Goal: Book appointment/travel/reservation

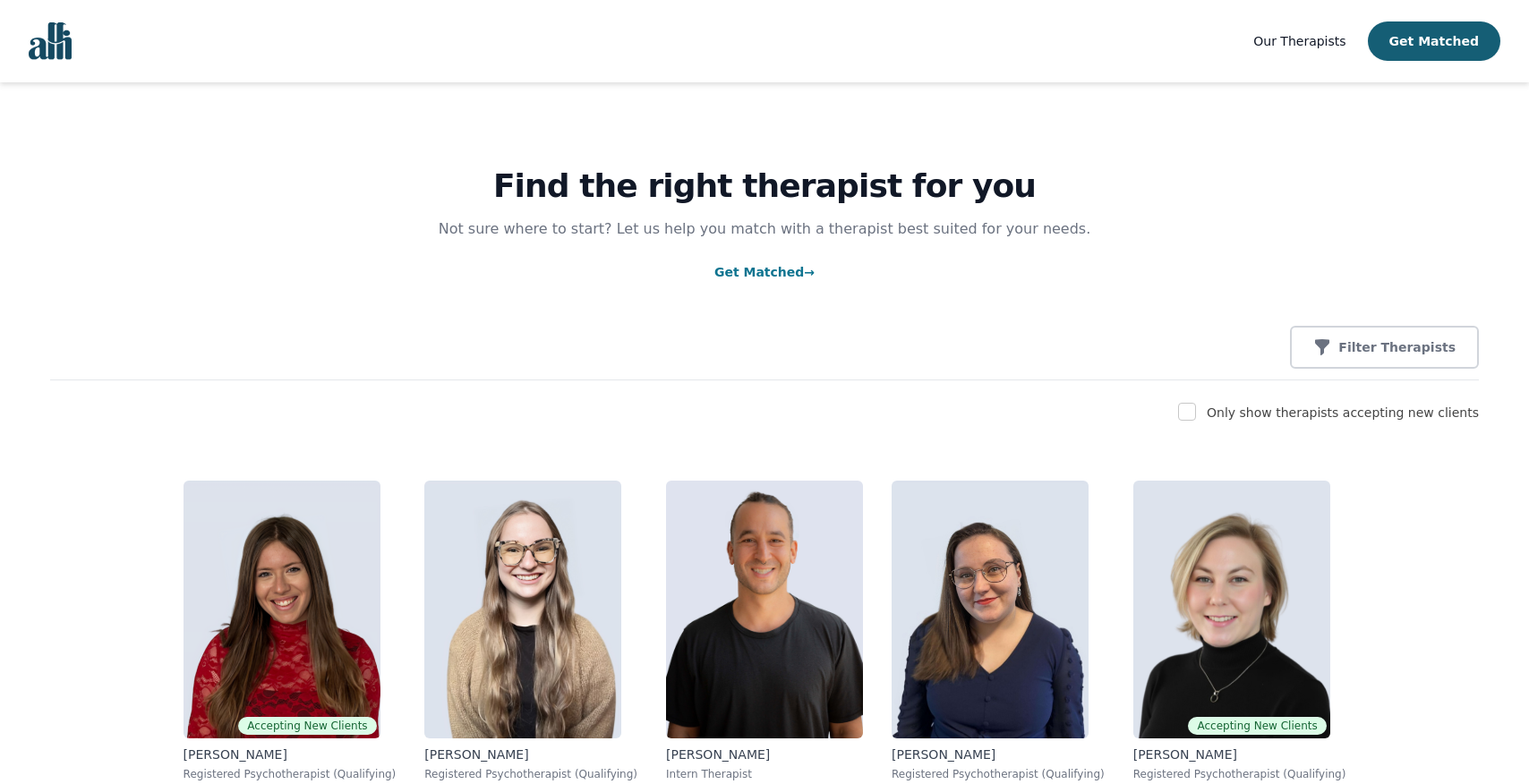
click at [1196, 413] on input "checkbox" at bounding box center [1187, 412] width 18 height 18
checkbox input "true"
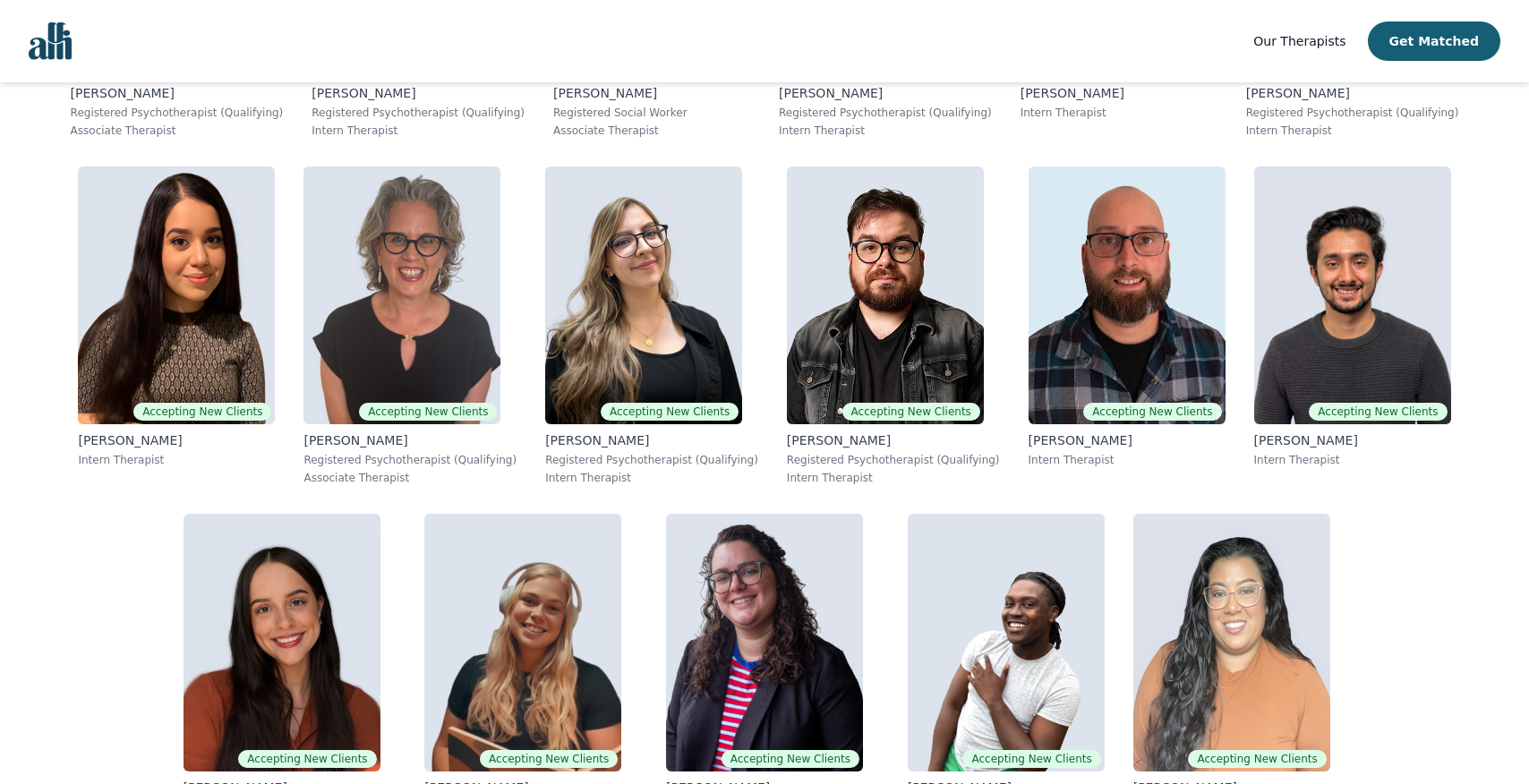
scroll to position [3079, 0]
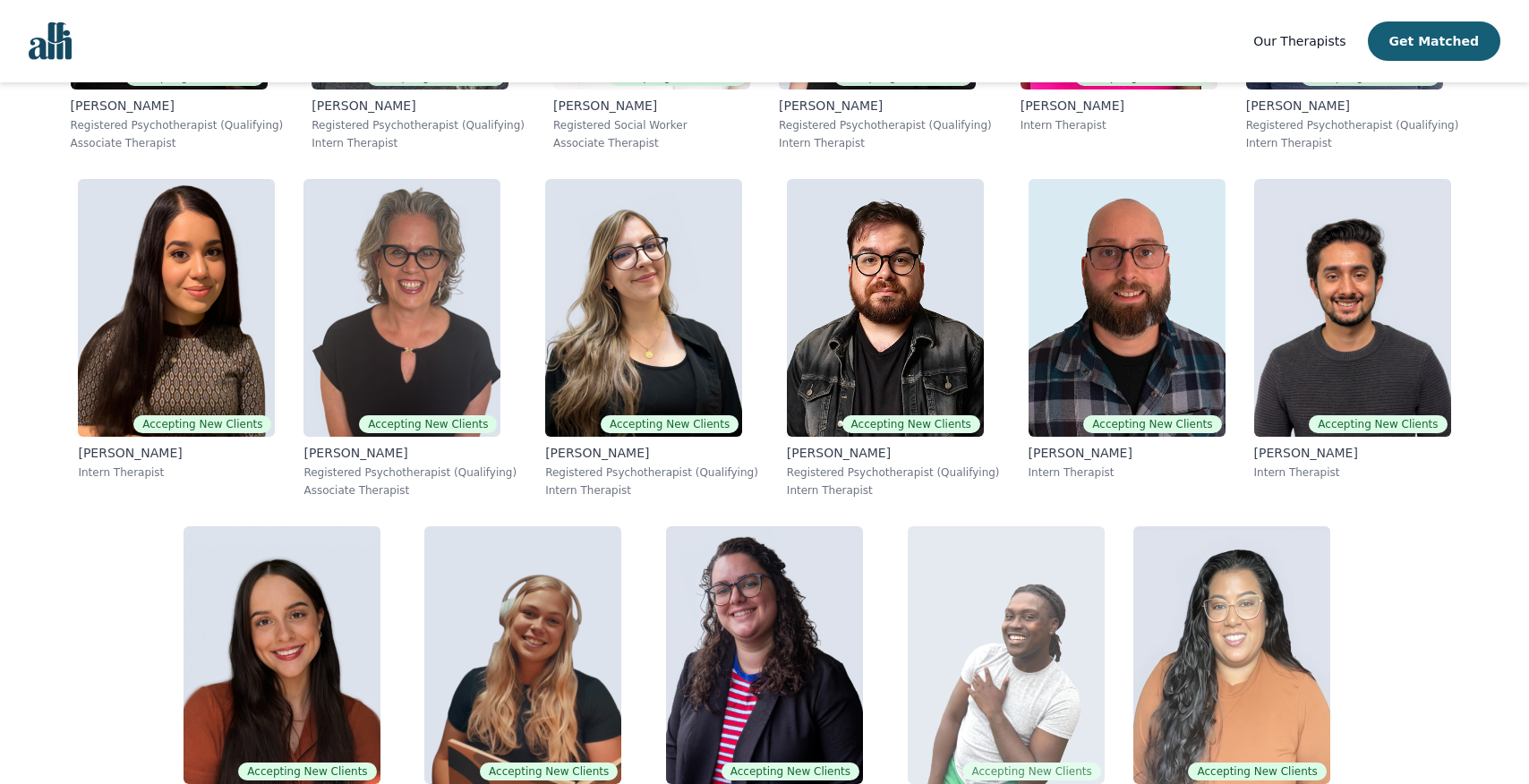
click at [910, 526] on img at bounding box center [1006, 655] width 197 height 258
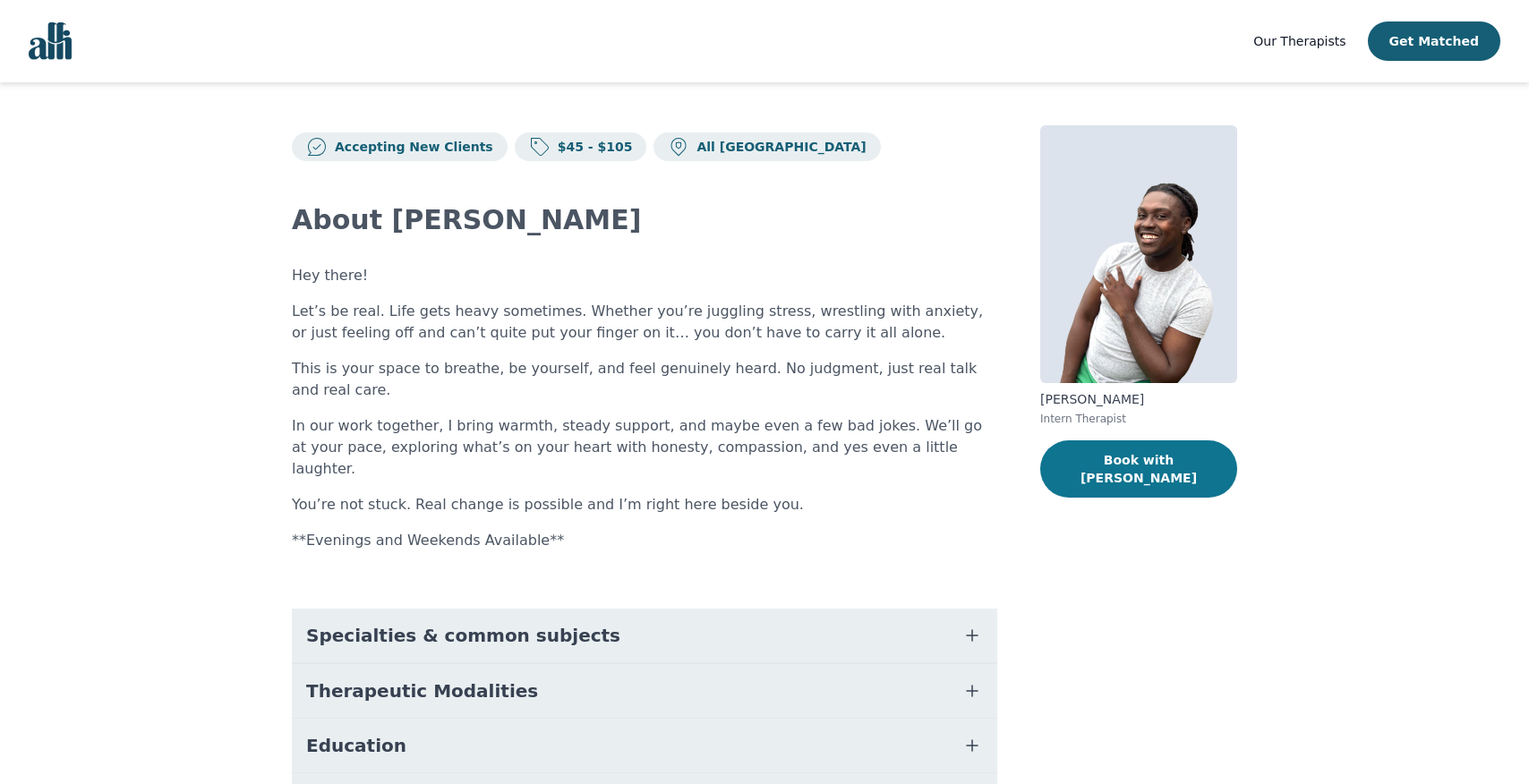
click at [1112, 457] on button "Book with [PERSON_NAME]" at bounding box center [1138, 468] width 197 height 58
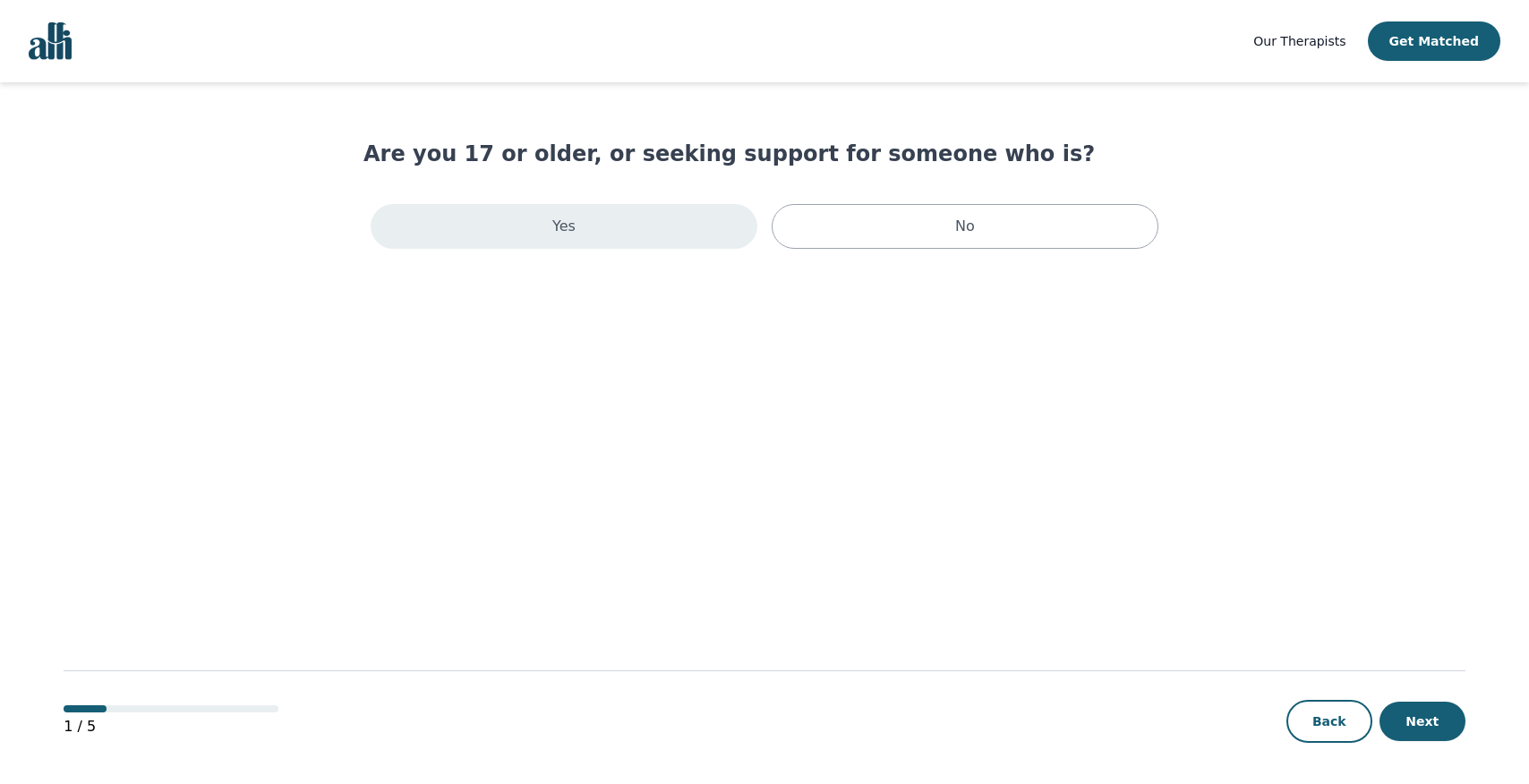
click at [707, 238] on div "Yes" at bounding box center [564, 226] width 387 height 45
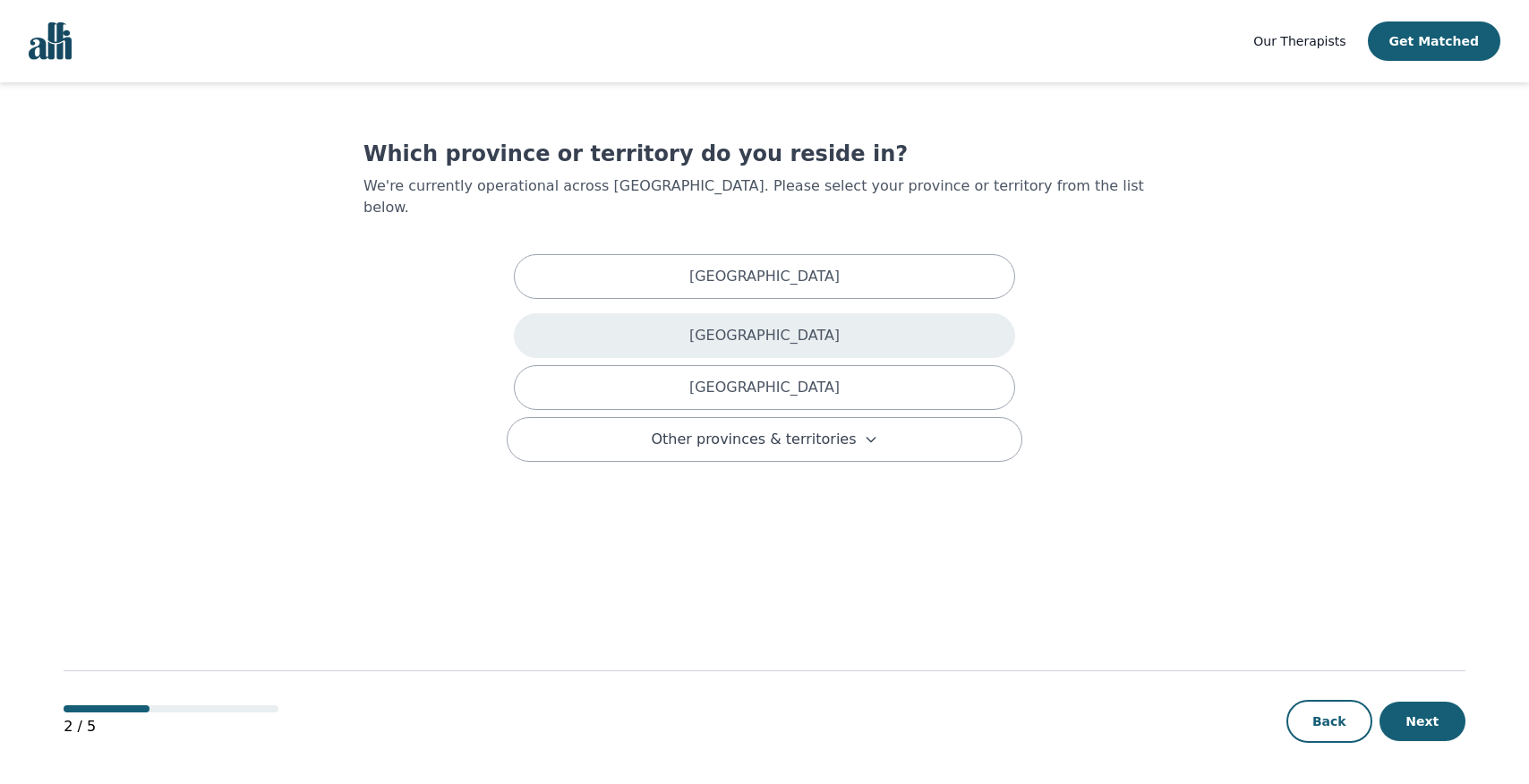
click at [722, 325] on p "[GEOGRAPHIC_DATA]" at bounding box center [764, 335] width 150 height 21
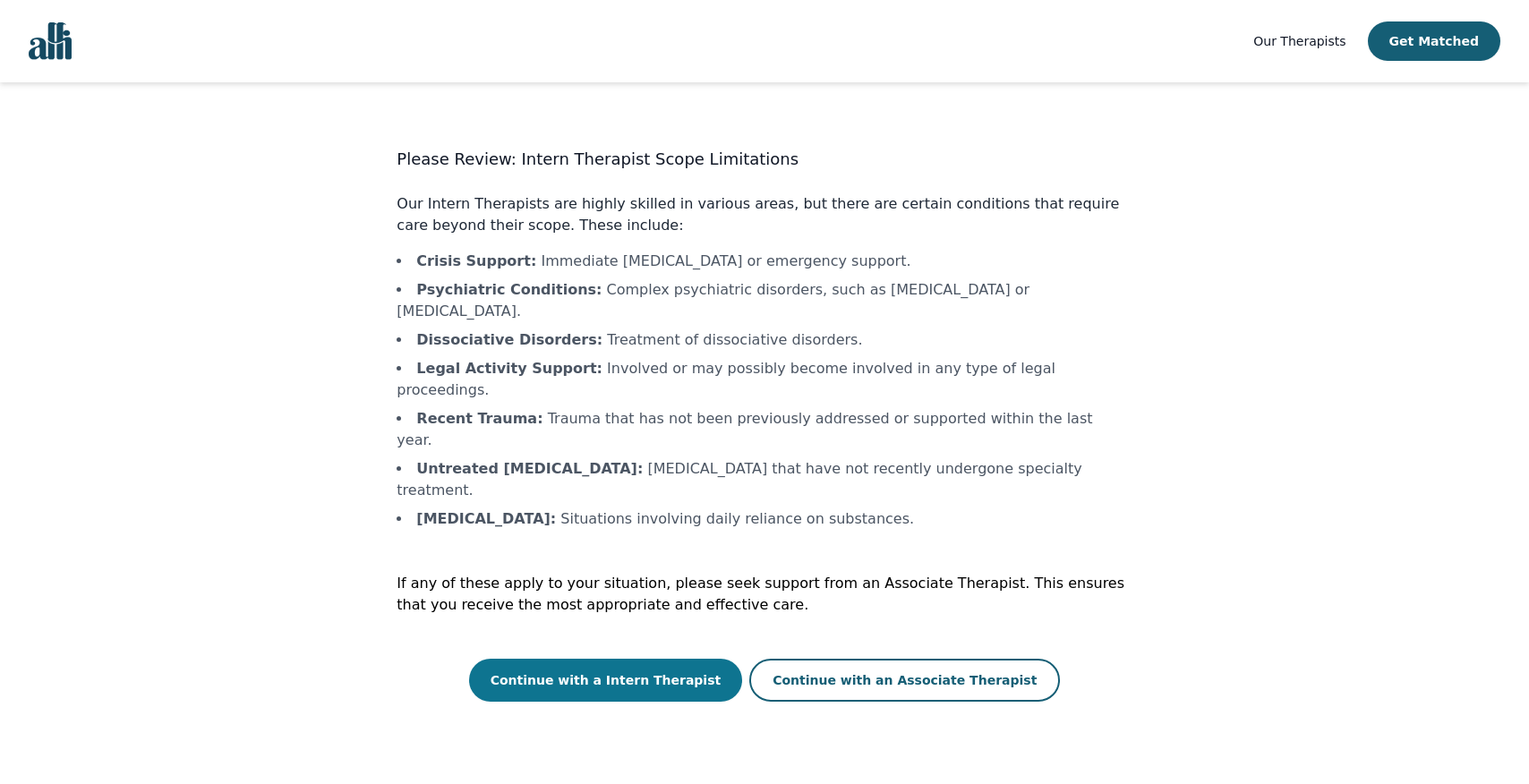
click at [677, 659] on button "Continue with a Intern Therapist" at bounding box center [606, 680] width 274 height 43
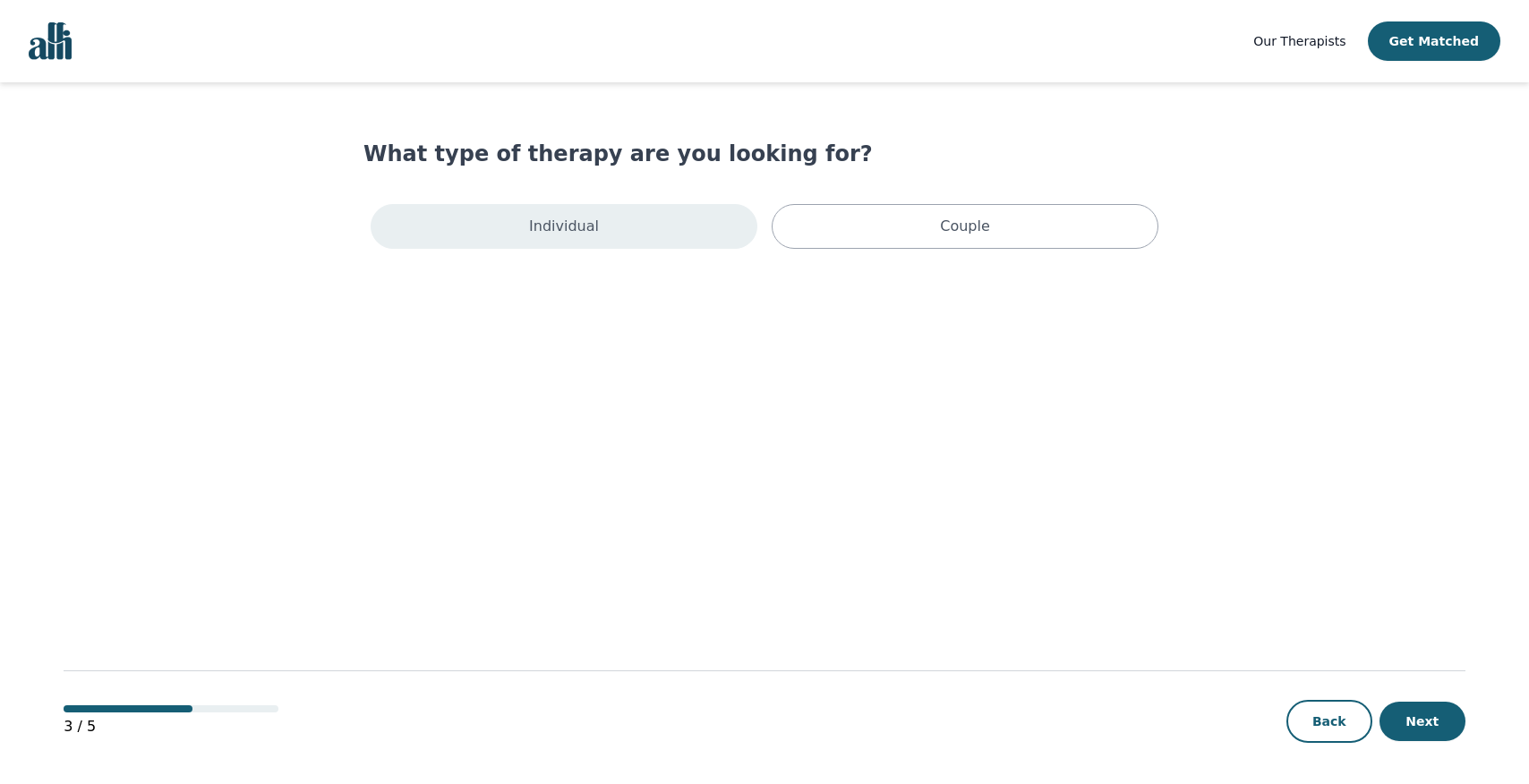
click at [724, 243] on div "Individual" at bounding box center [564, 226] width 387 height 45
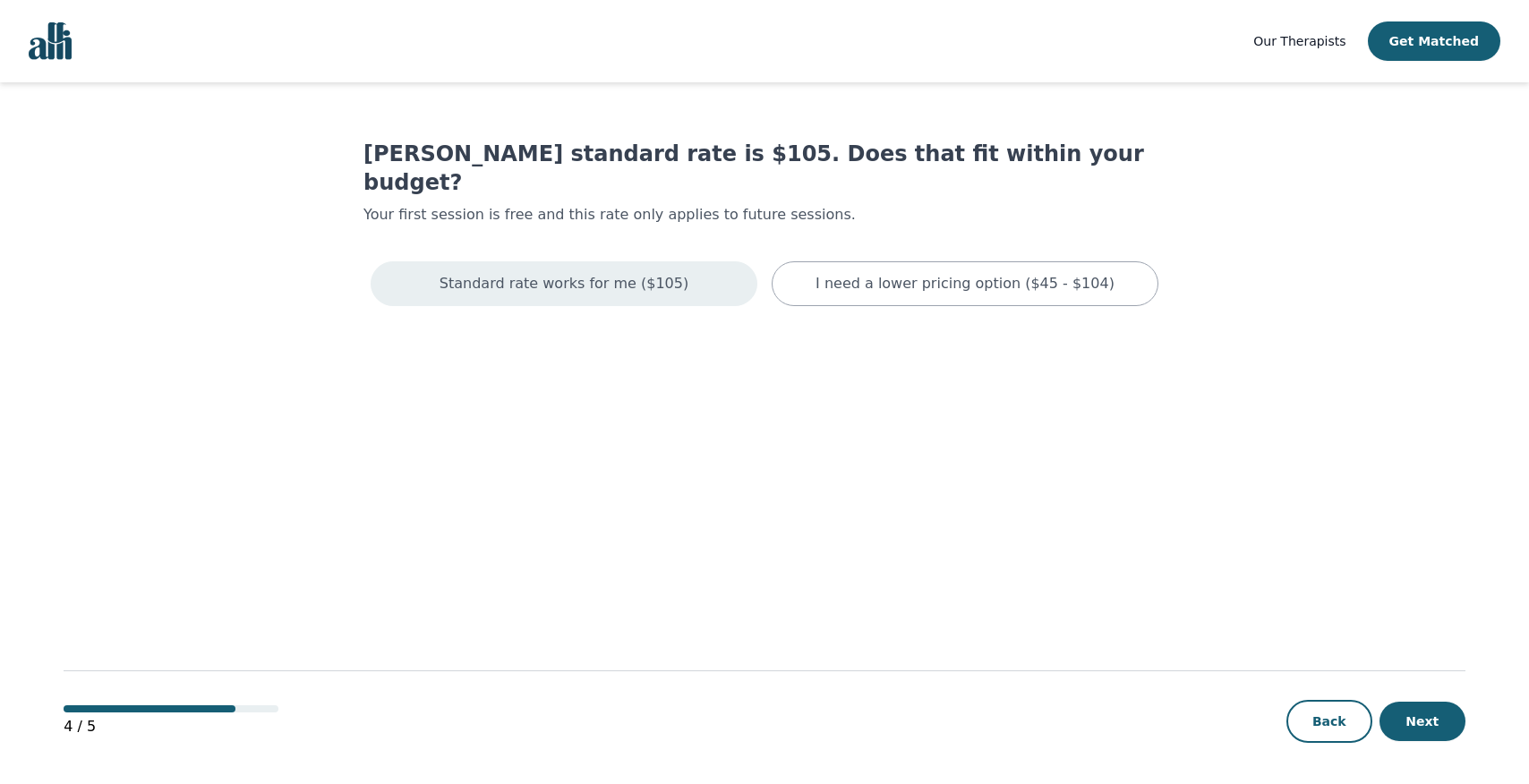
click at [708, 262] on div "Standard rate works for me ($105)" at bounding box center [564, 284] width 387 height 45
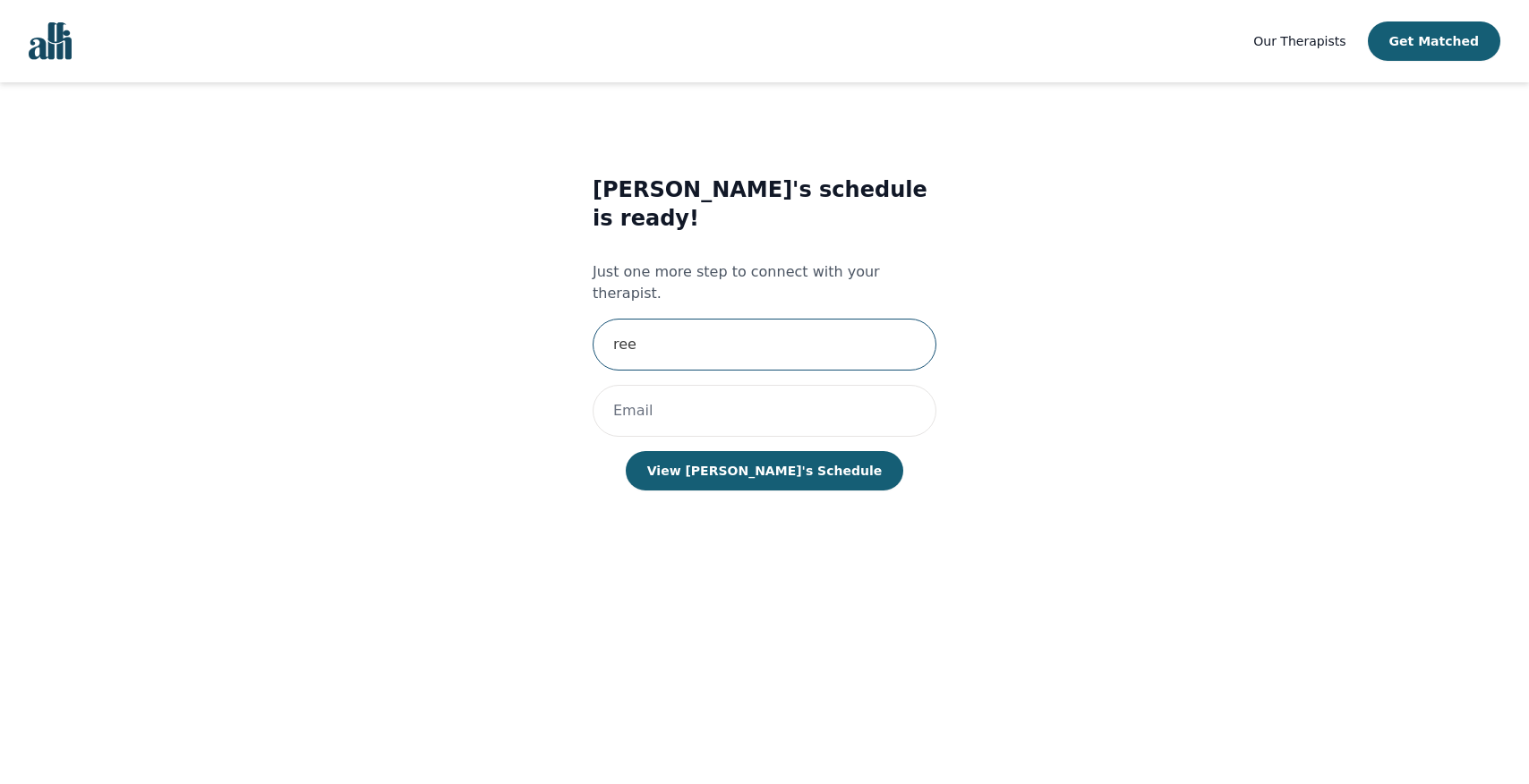
type input "ree"
drag, startPoint x: 781, startPoint y: 368, endPoint x: 584, endPoint y: 362, distance: 197.1
click at [584, 362] on div "[PERSON_NAME]'s schedule is ready! Just one more step to connect with your ther…" at bounding box center [763, 350] width 735 height 408
click at [759, 385] on input "[EMAIL_ADDRESS][DOMAIN_NAME]" at bounding box center [765, 411] width 344 height 52
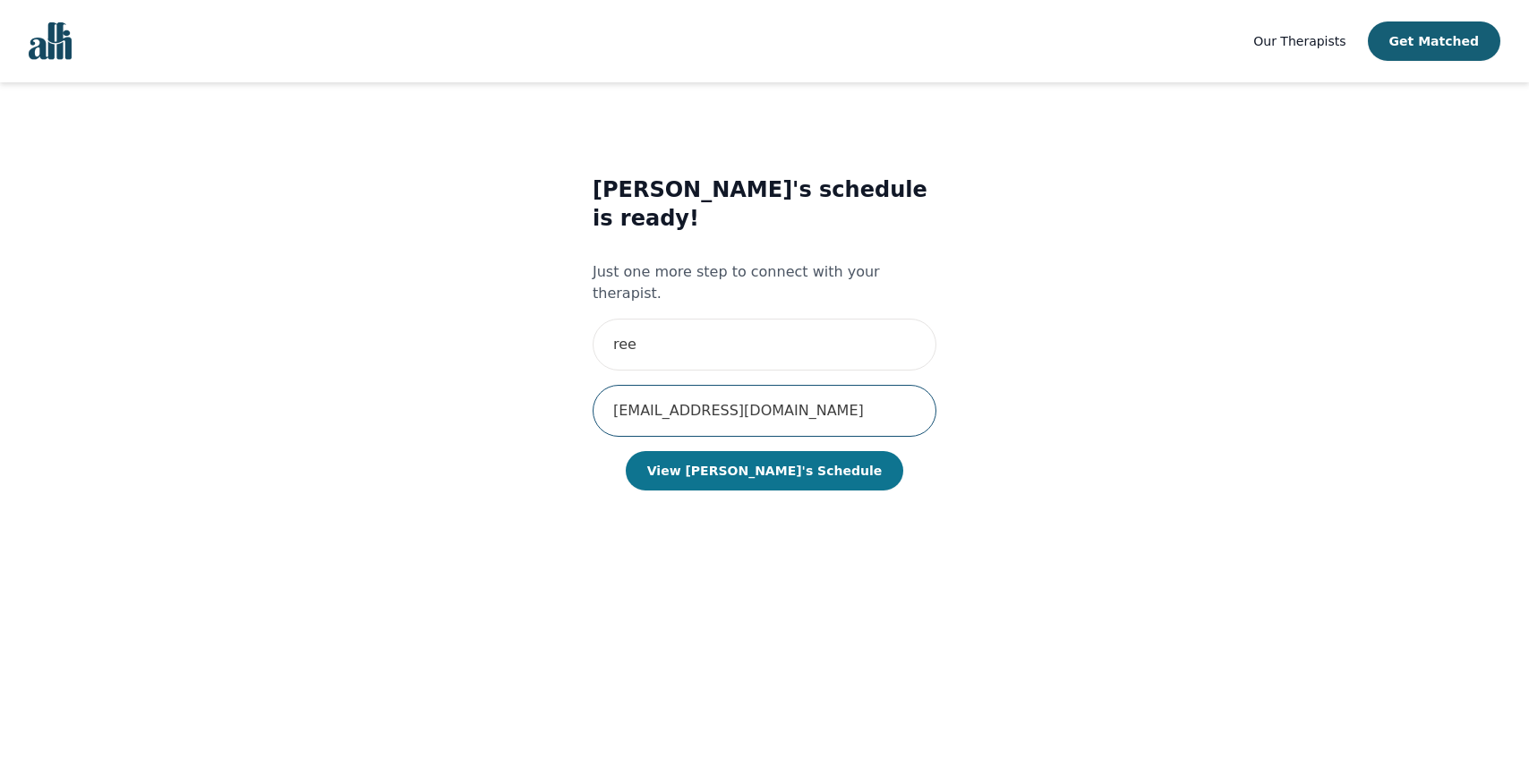
type input "[EMAIL_ADDRESS][DOMAIN_NAME]"
click at [761, 451] on button "View [PERSON_NAME]'s Schedule" at bounding box center [764, 470] width 277 height 39
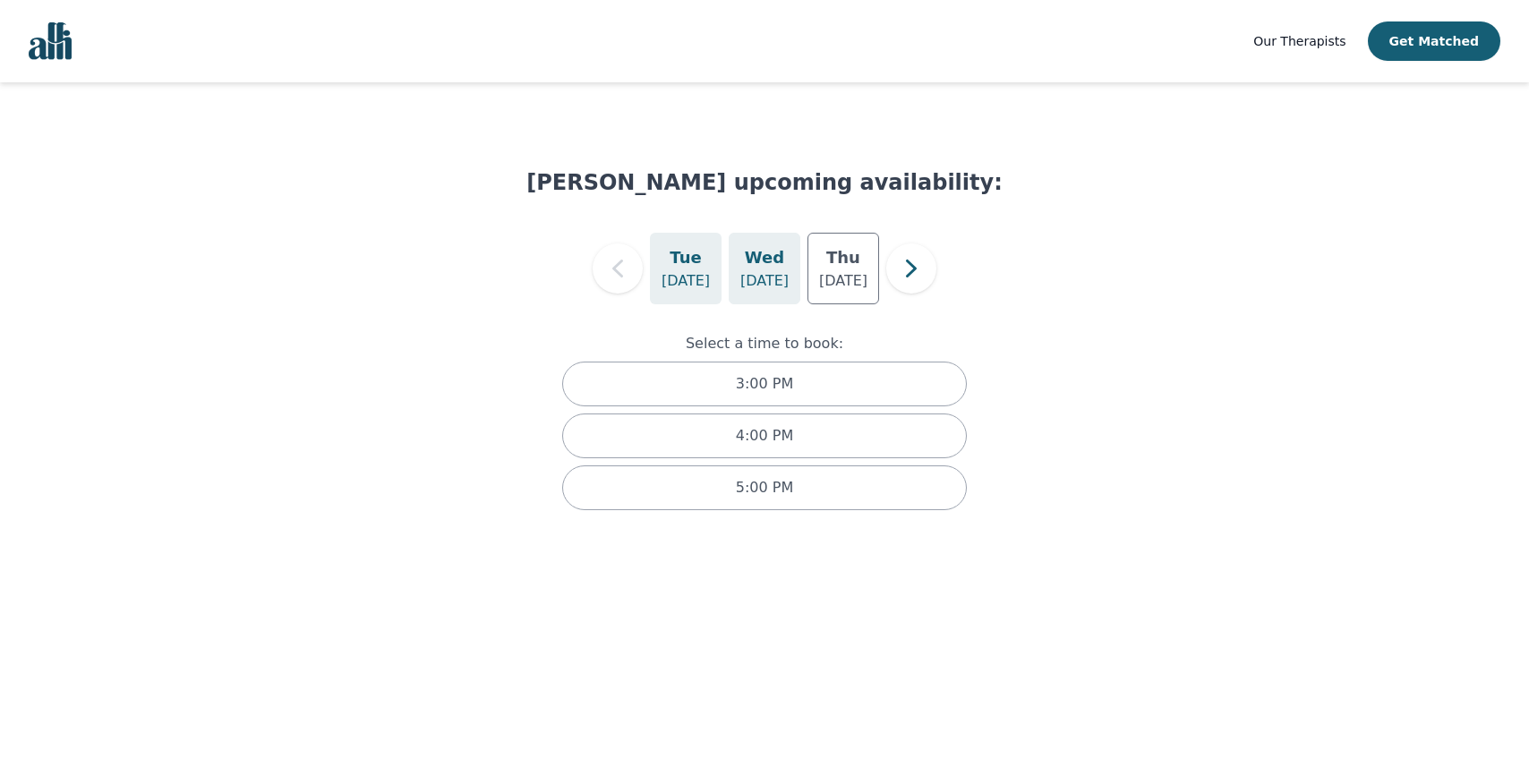
click at [765, 273] on p "[DATE]" at bounding box center [764, 280] width 48 height 21
click at [826, 270] on p "[DATE]" at bounding box center [843, 280] width 48 height 21
click at [905, 279] on icon "button" at bounding box center [910, 268] width 36 height 36
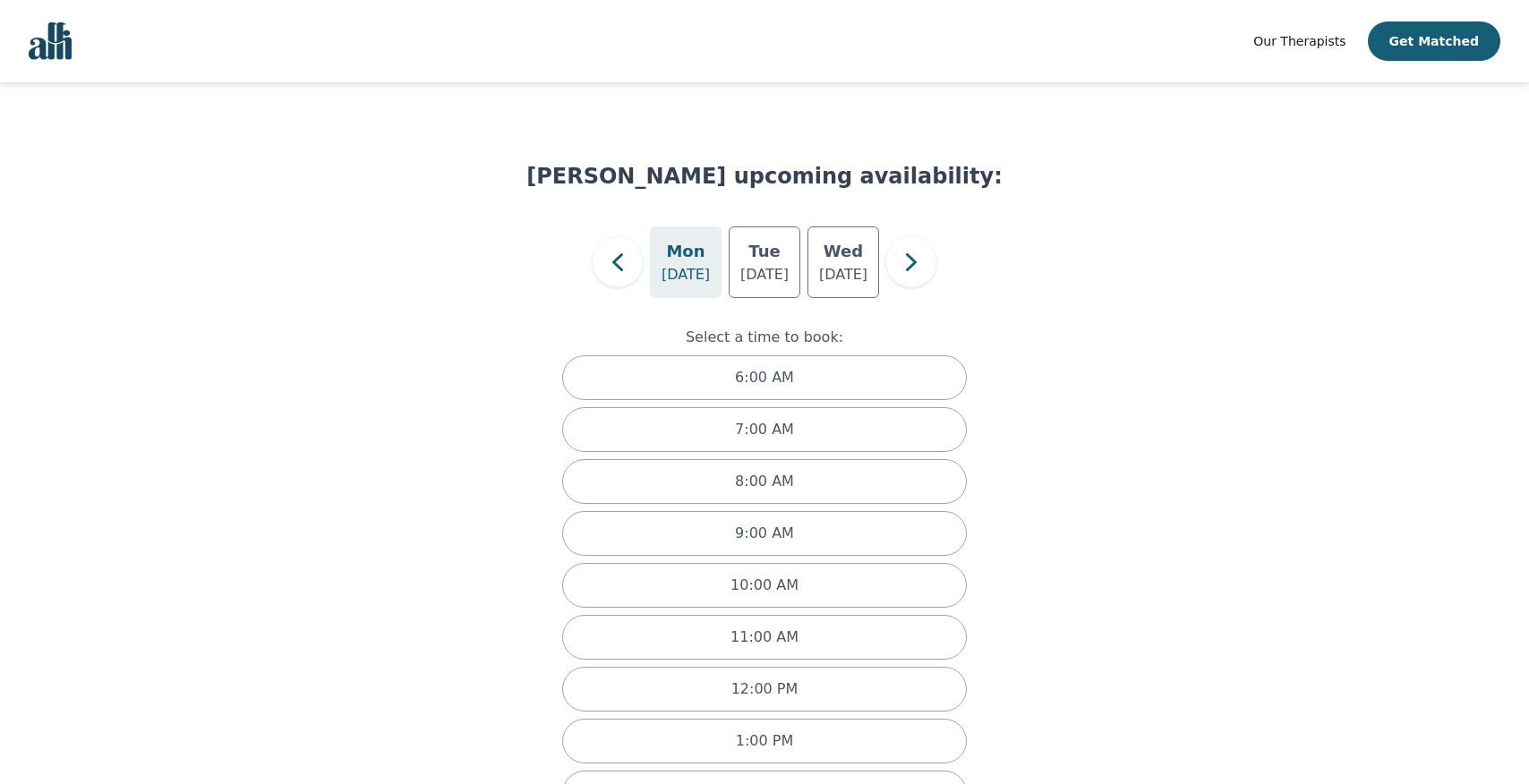
scroll to position [2, 0]
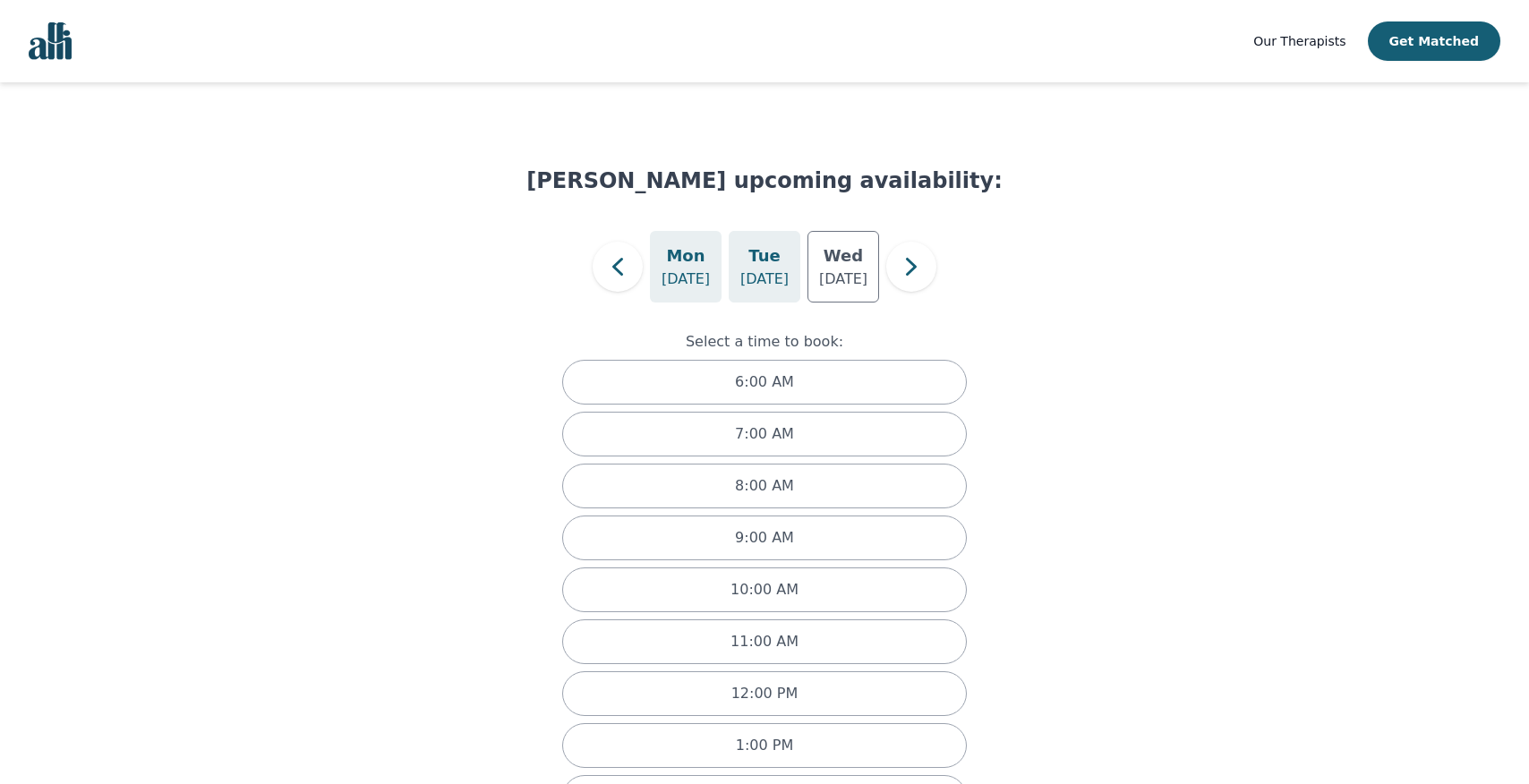
click at [776, 278] on p "[DATE]" at bounding box center [764, 278] width 48 height 21
click at [833, 275] on p "[DATE]" at bounding box center [843, 278] width 48 height 21
click at [905, 275] on icon "button" at bounding box center [910, 266] width 36 height 36
click at [768, 285] on p "[DATE]" at bounding box center [764, 280] width 48 height 21
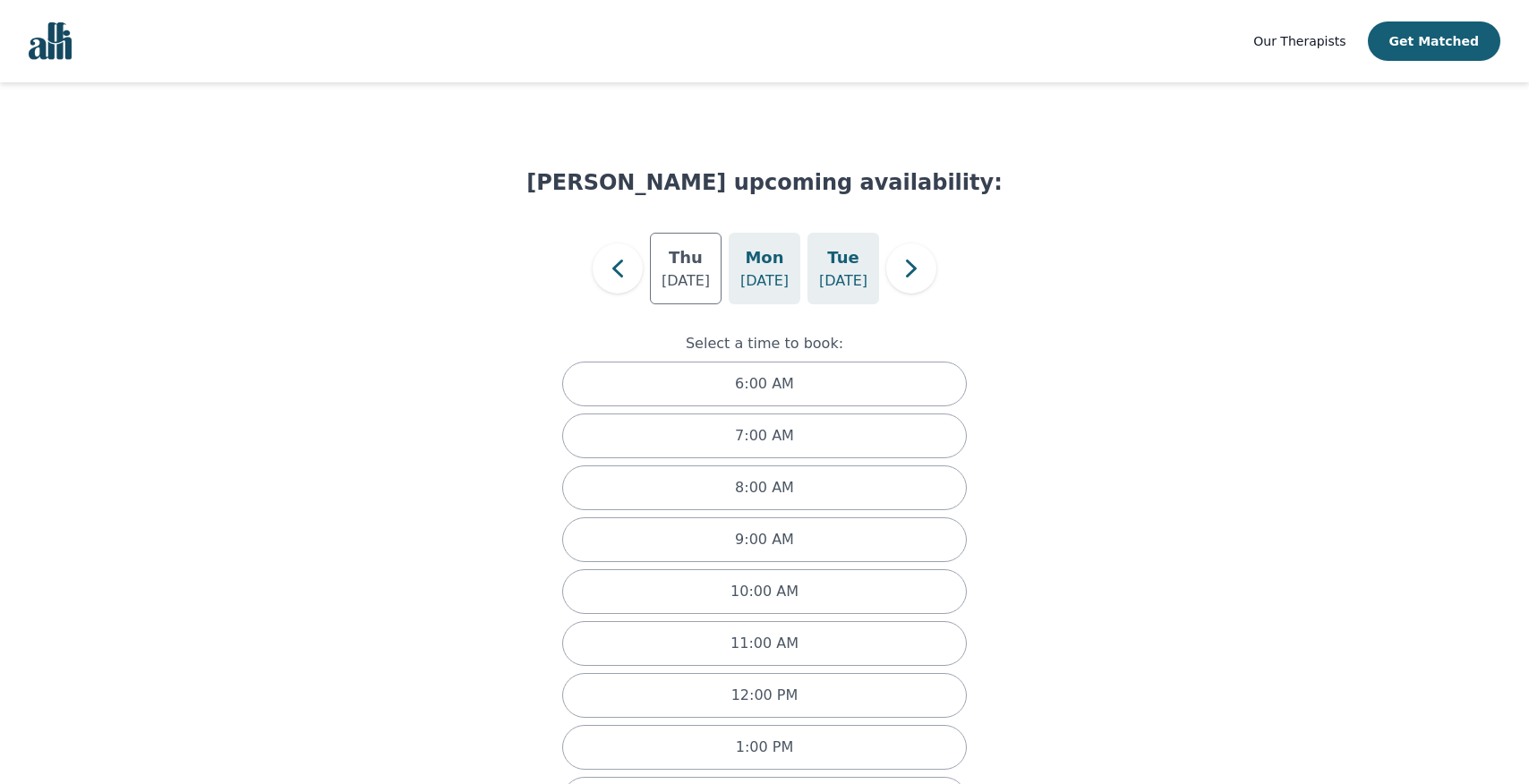
click at [839, 281] on p "[DATE]" at bounding box center [843, 280] width 48 height 21
click at [908, 278] on icon "button" at bounding box center [910, 268] width 36 height 36
click at [766, 281] on p "[DATE]" at bounding box center [764, 280] width 48 height 21
click at [831, 287] on p "[DATE]" at bounding box center [843, 280] width 48 height 21
click at [901, 281] on icon "button" at bounding box center [910, 268] width 36 height 36
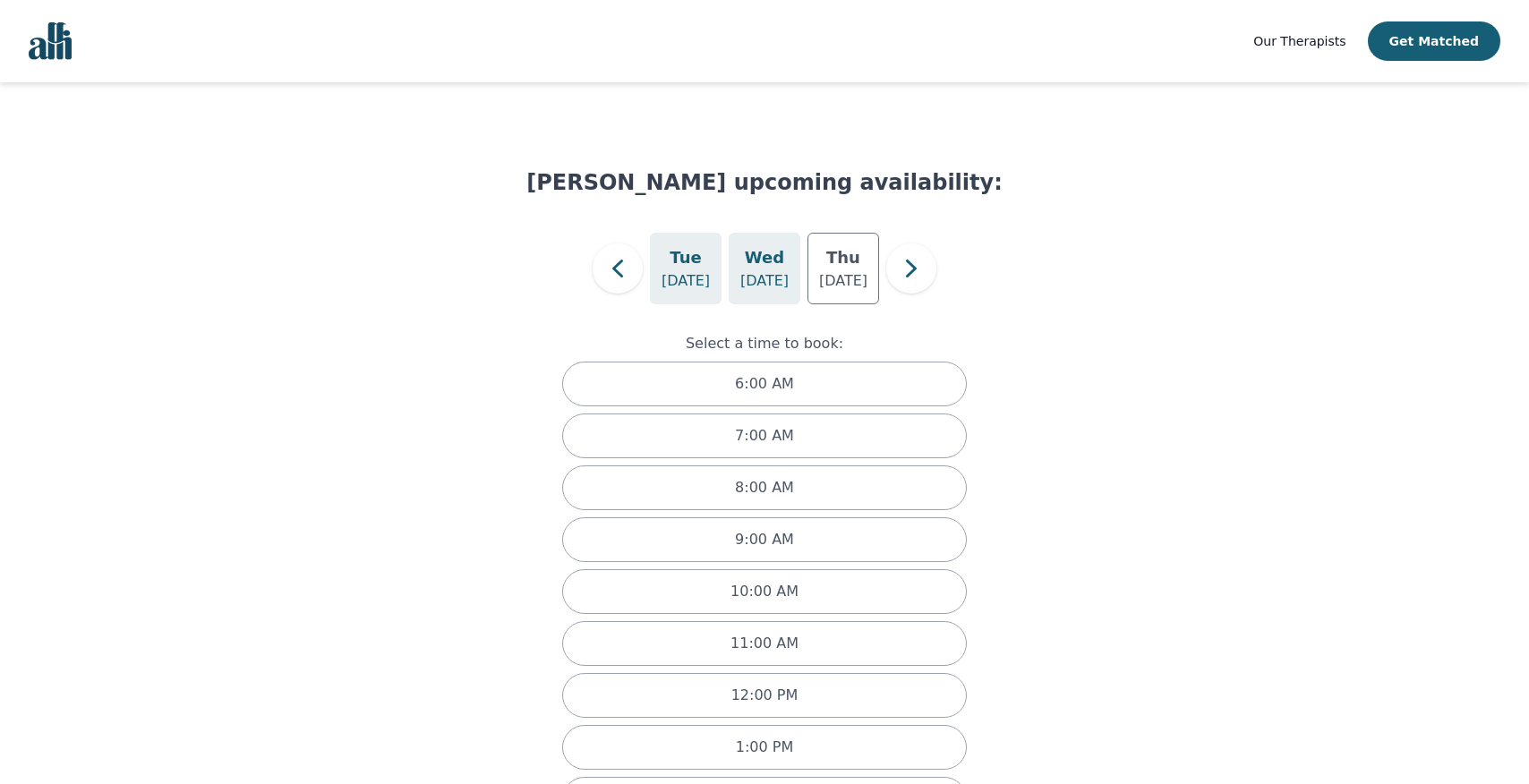
click at [760, 281] on p "[DATE]" at bounding box center [764, 280] width 48 height 21
click at [845, 283] on p "[DATE]" at bounding box center [843, 280] width 48 height 21
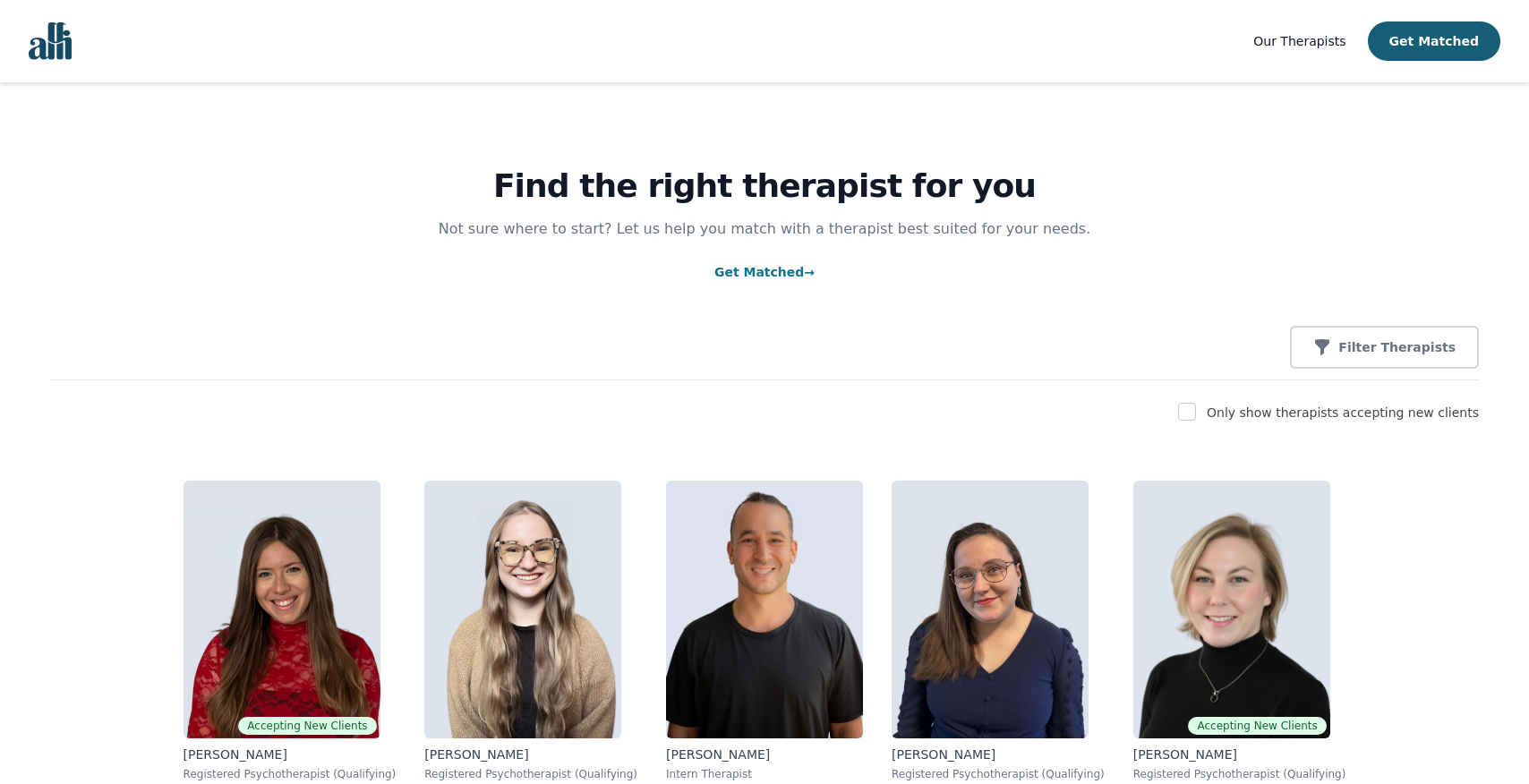
scroll to position [195, 0]
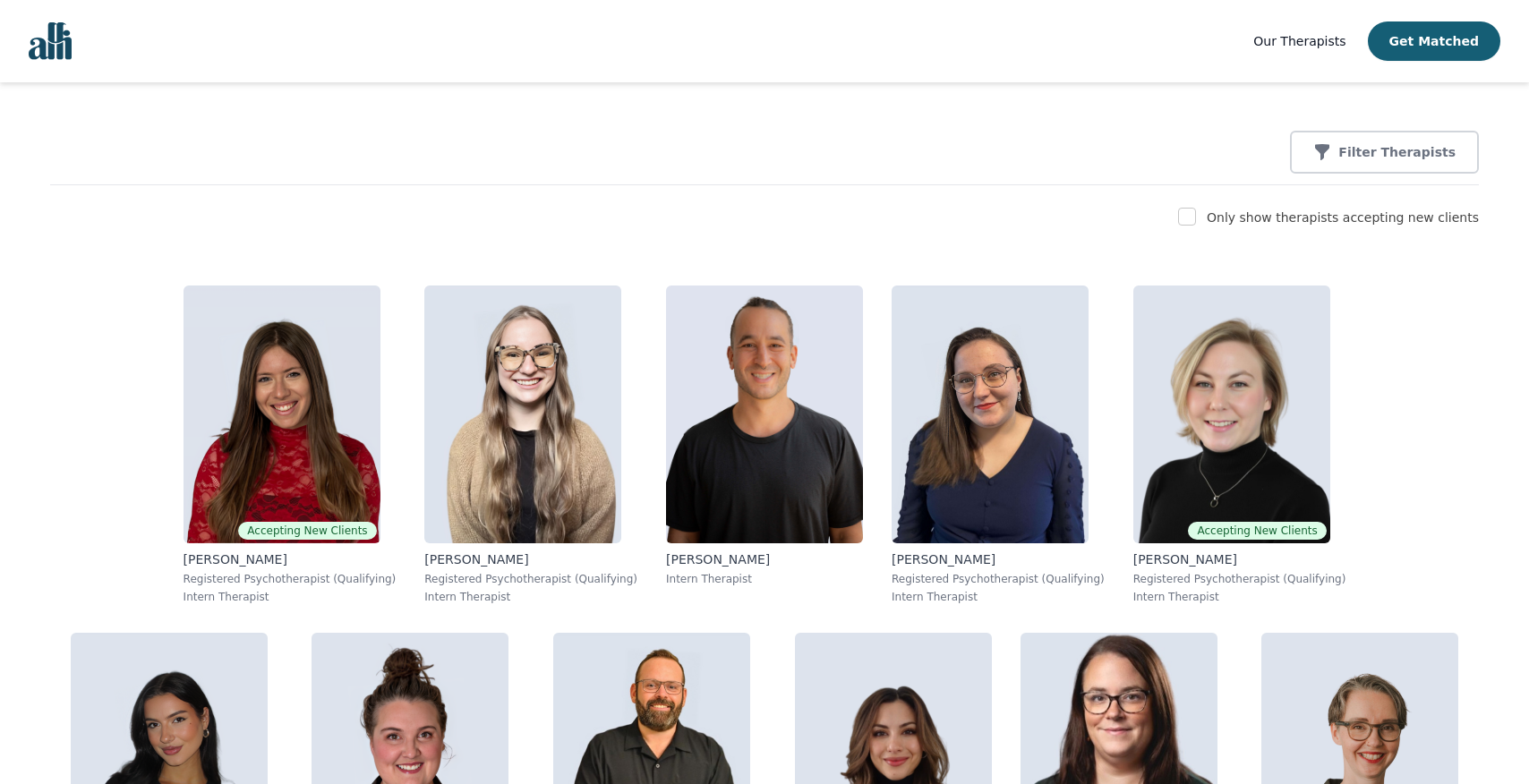
click at [1196, 224] on input "checkbox" at bounding box center [1187, 217] width 18 height 18
checkbox input "true"
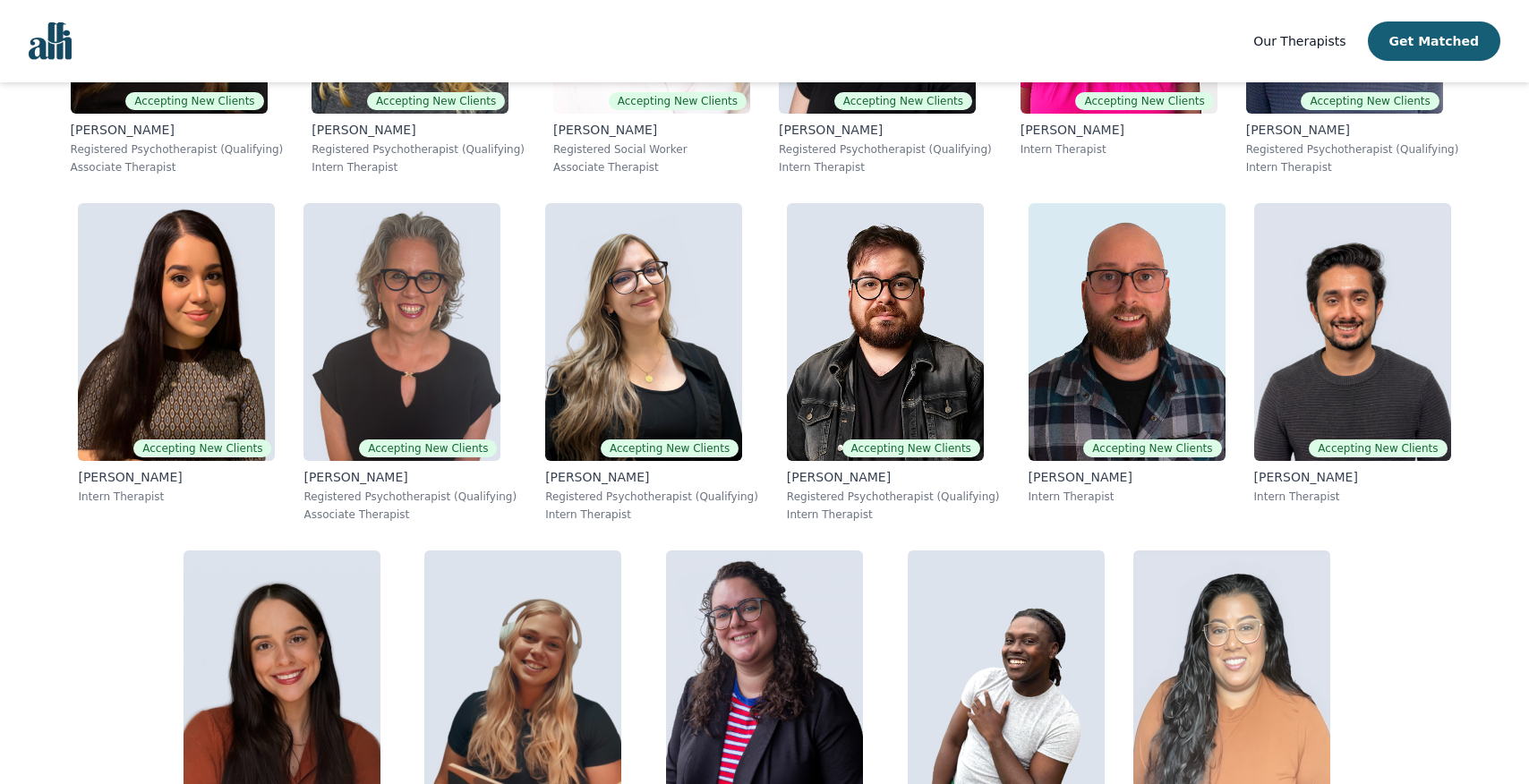
scroll to position [2961, 0]
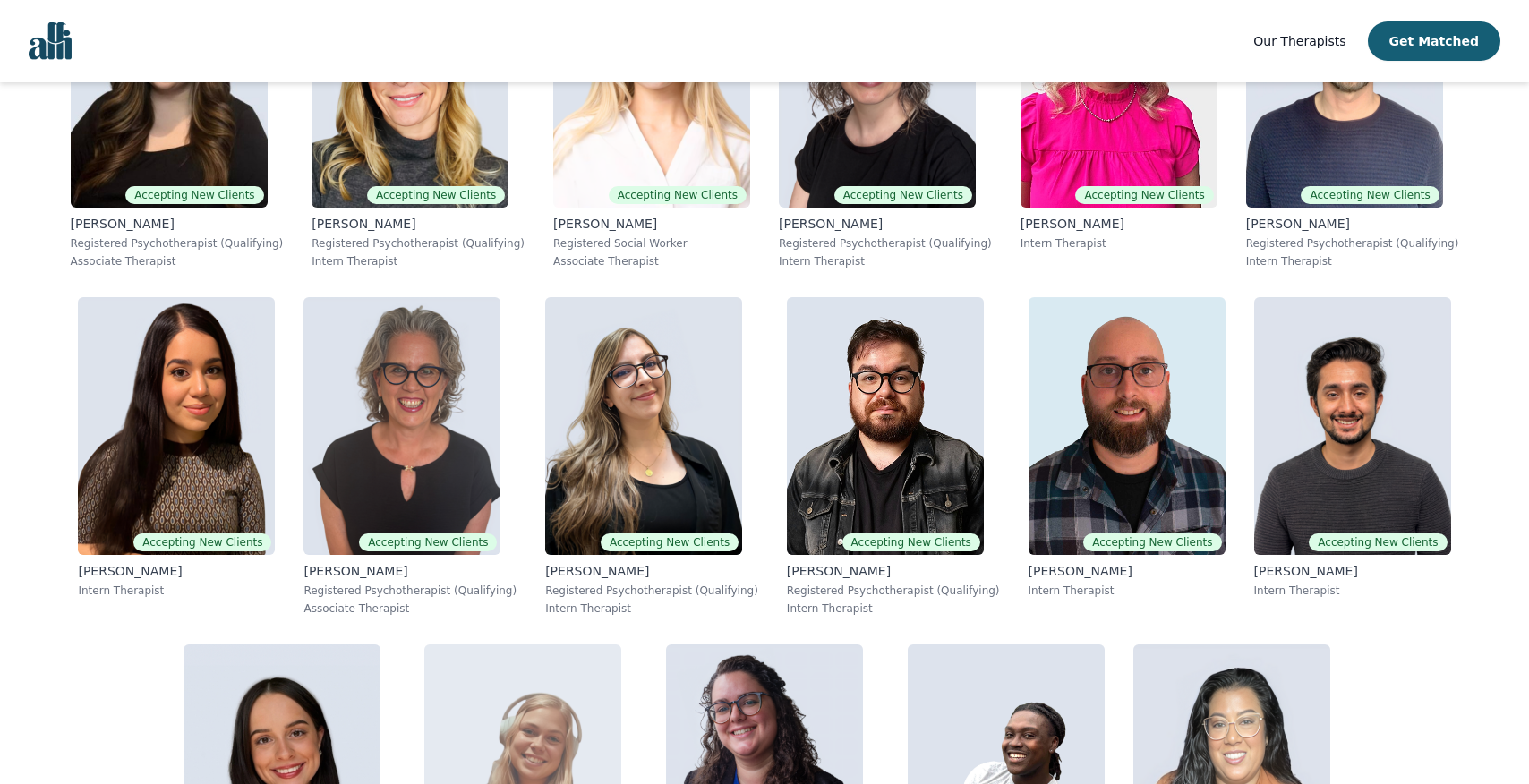
click at [425, 644] on img at bounding box center [522, 773] width 197 height 258
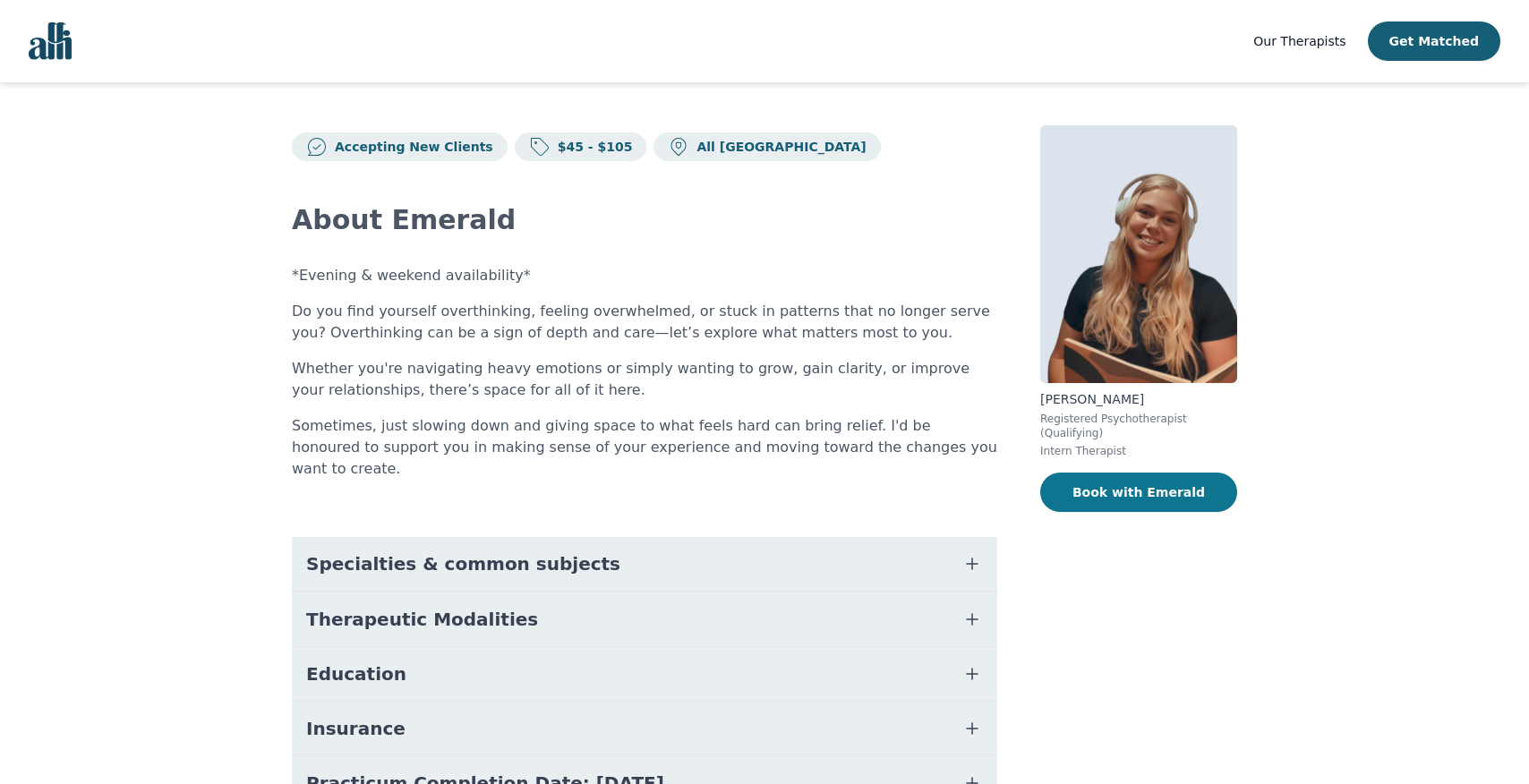
click at [1090, 493] on button "Book with Emerald" at bounding box center [1138, 492] width 197 height 39
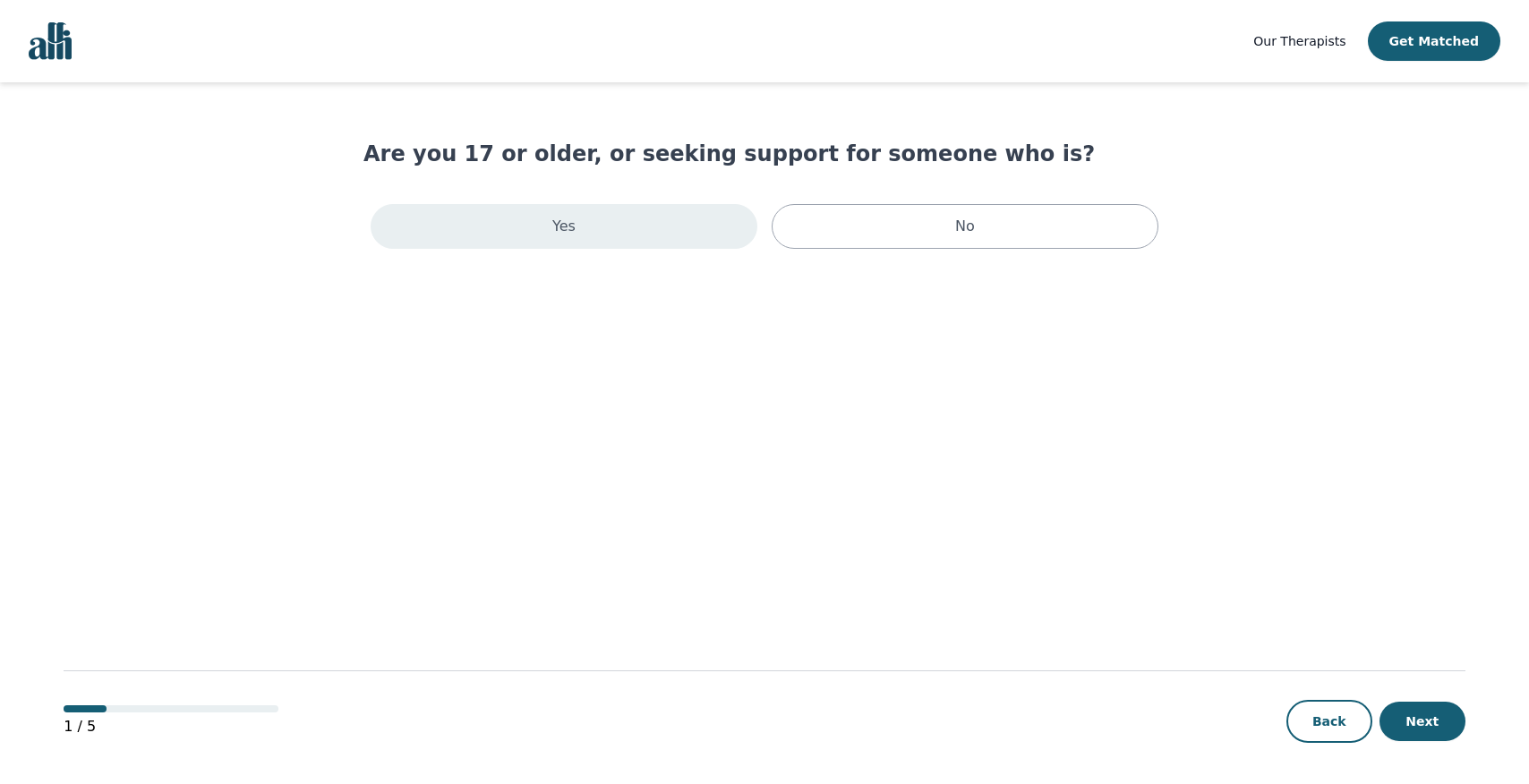
click at [599, 222] on div "Yes" at bounding box center [564, 226] width 387 height 45
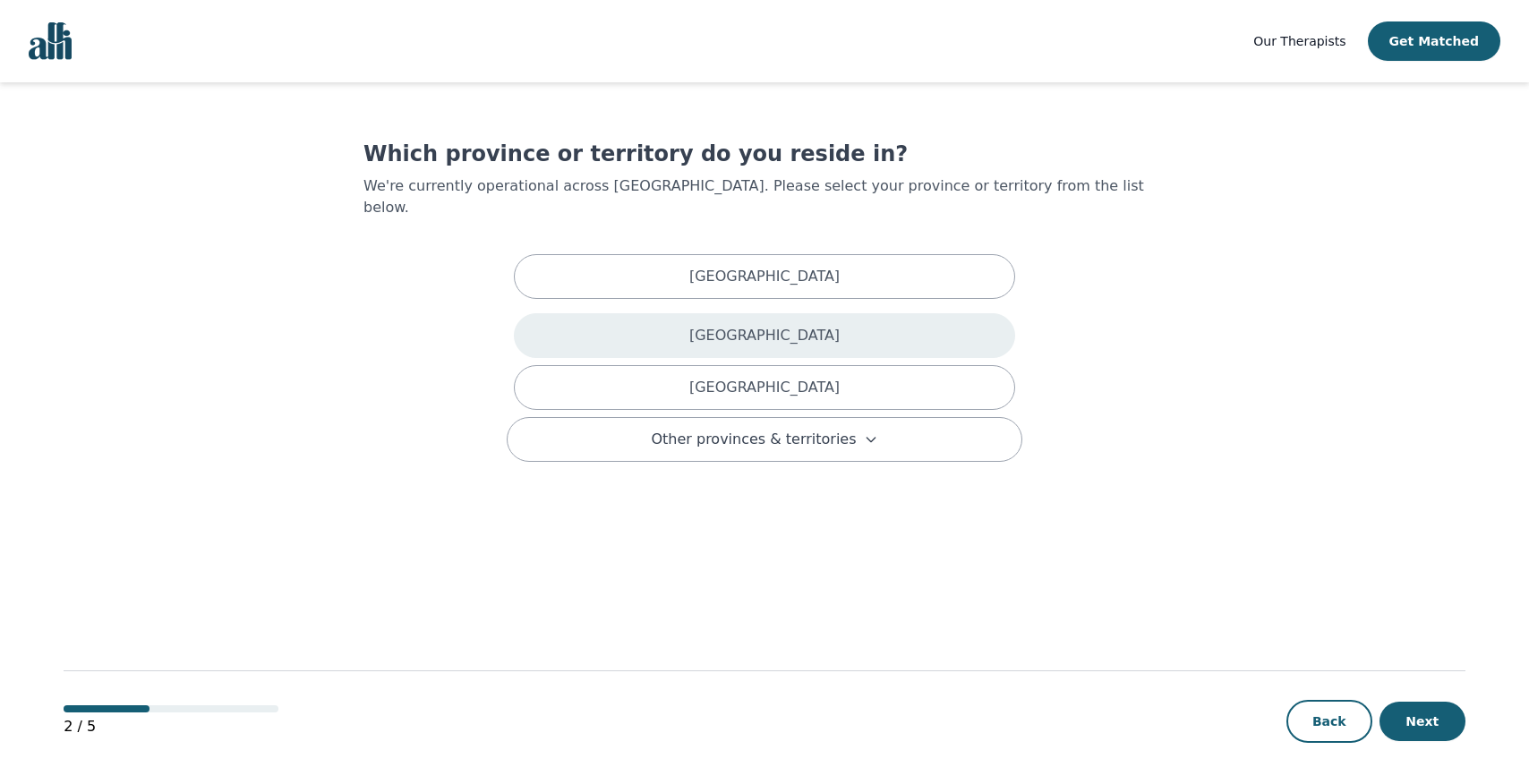
click at [633, 316] on div "[GEOGRAPHIC_DATA]" at bounding box center [765, 335] width 501 height 45
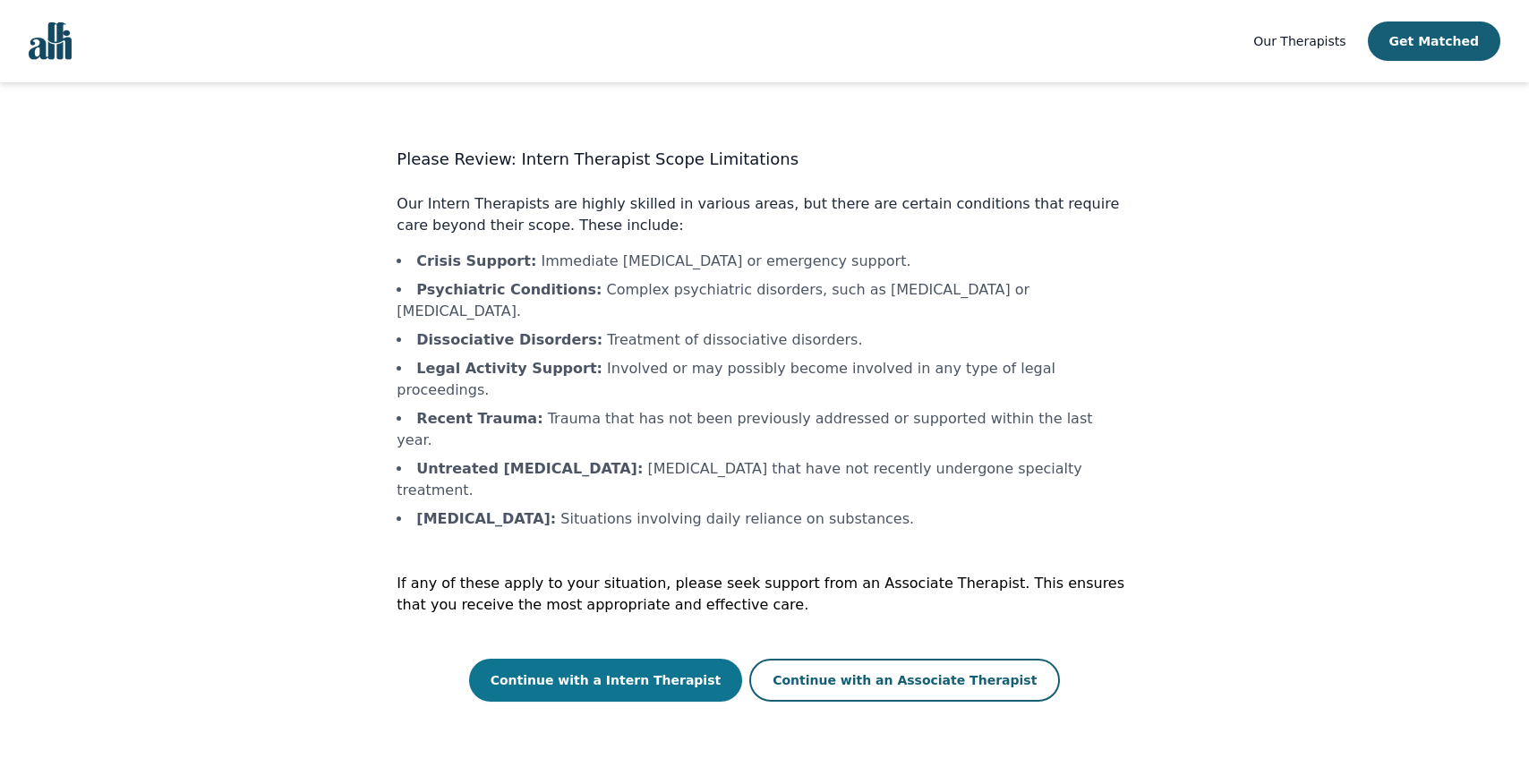
click at [632, 659] on button "Continue with a Intern Therapist" at bounding box center [606, 680] width 274 height 43
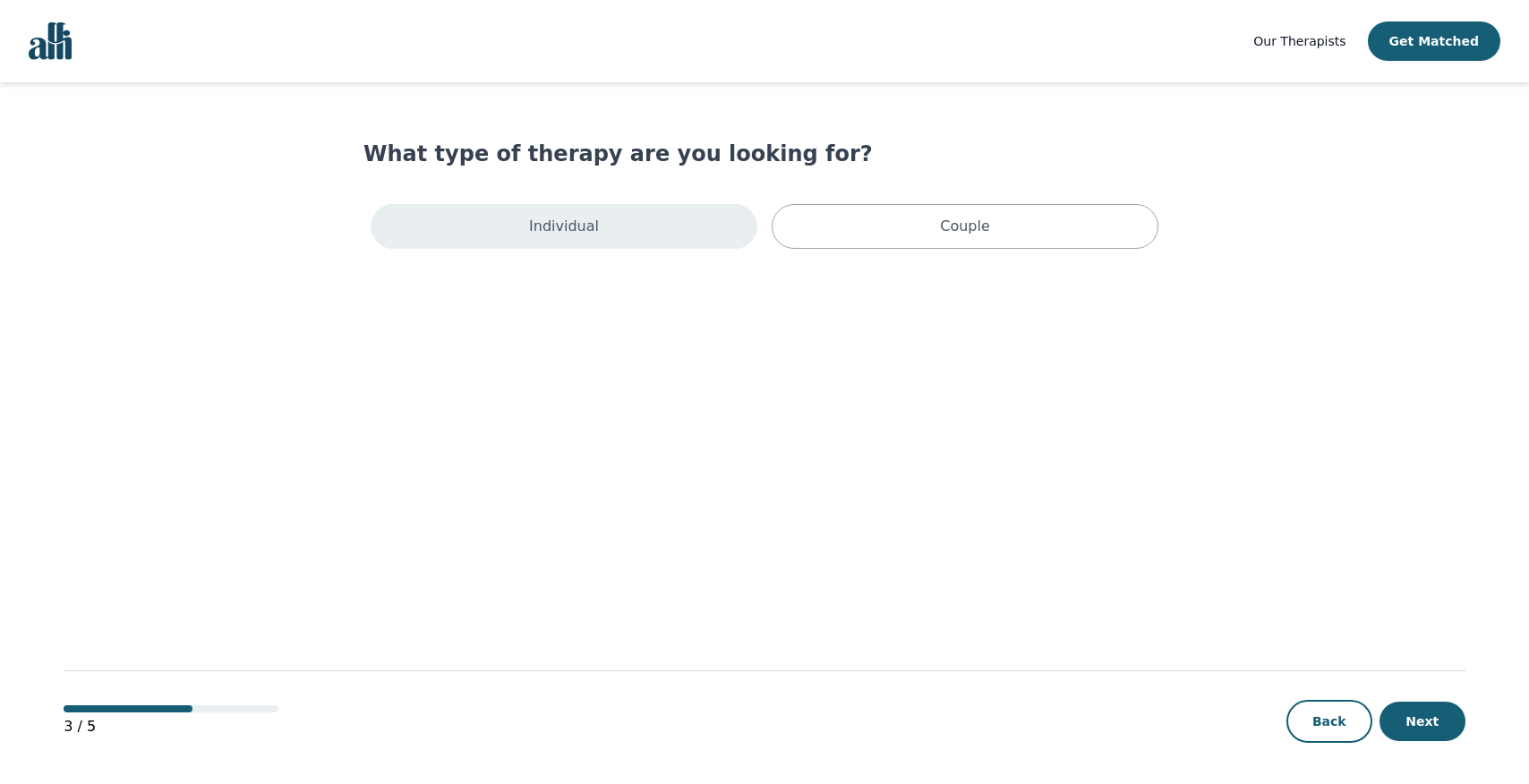
click at [533, 213] on div "Individual" at bounding box center [564, 226] width 387 height 45
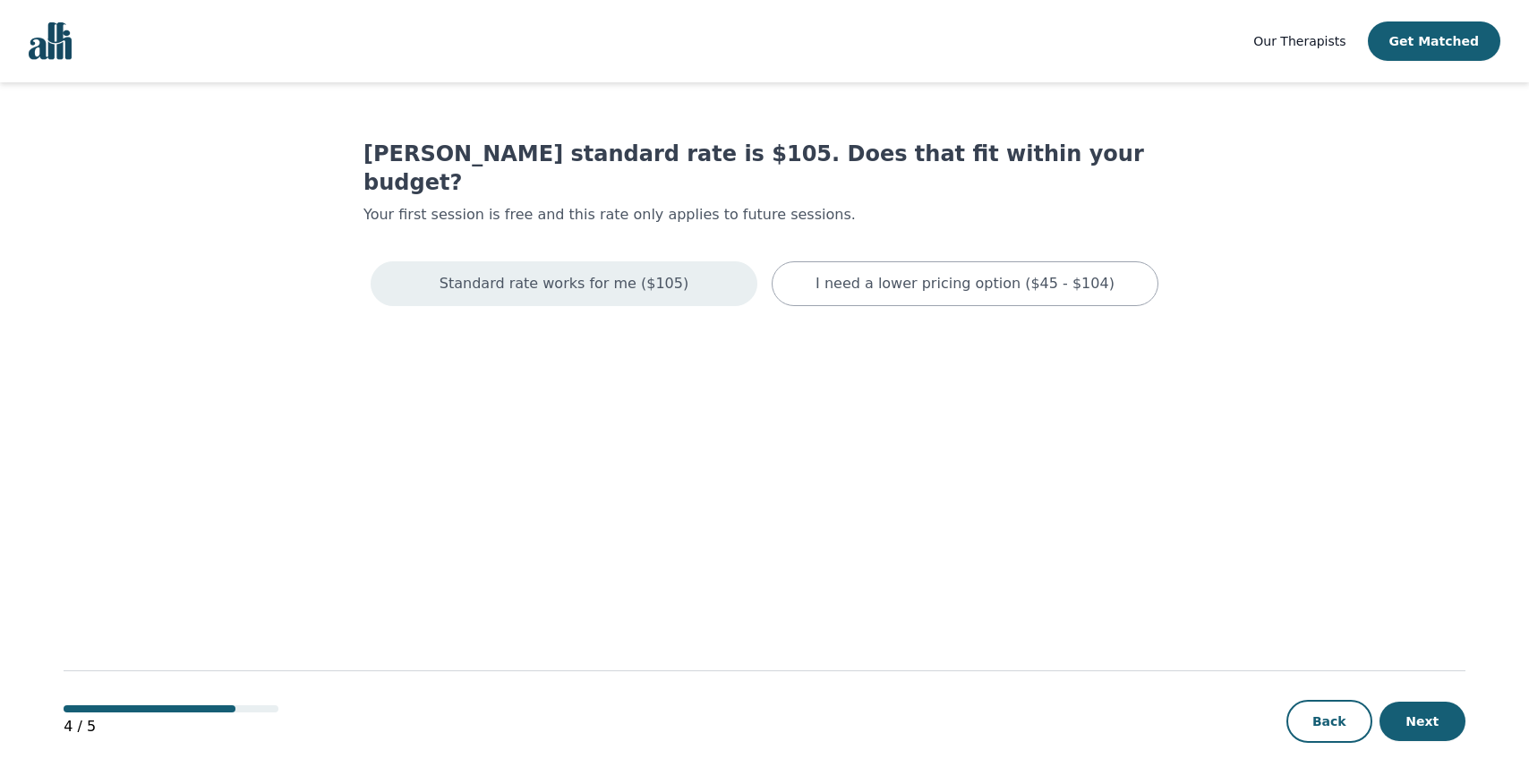
click at [556, 273] on p "Standard rate works for me ($105)" at bounding box center [564, 283] width 249 height 21
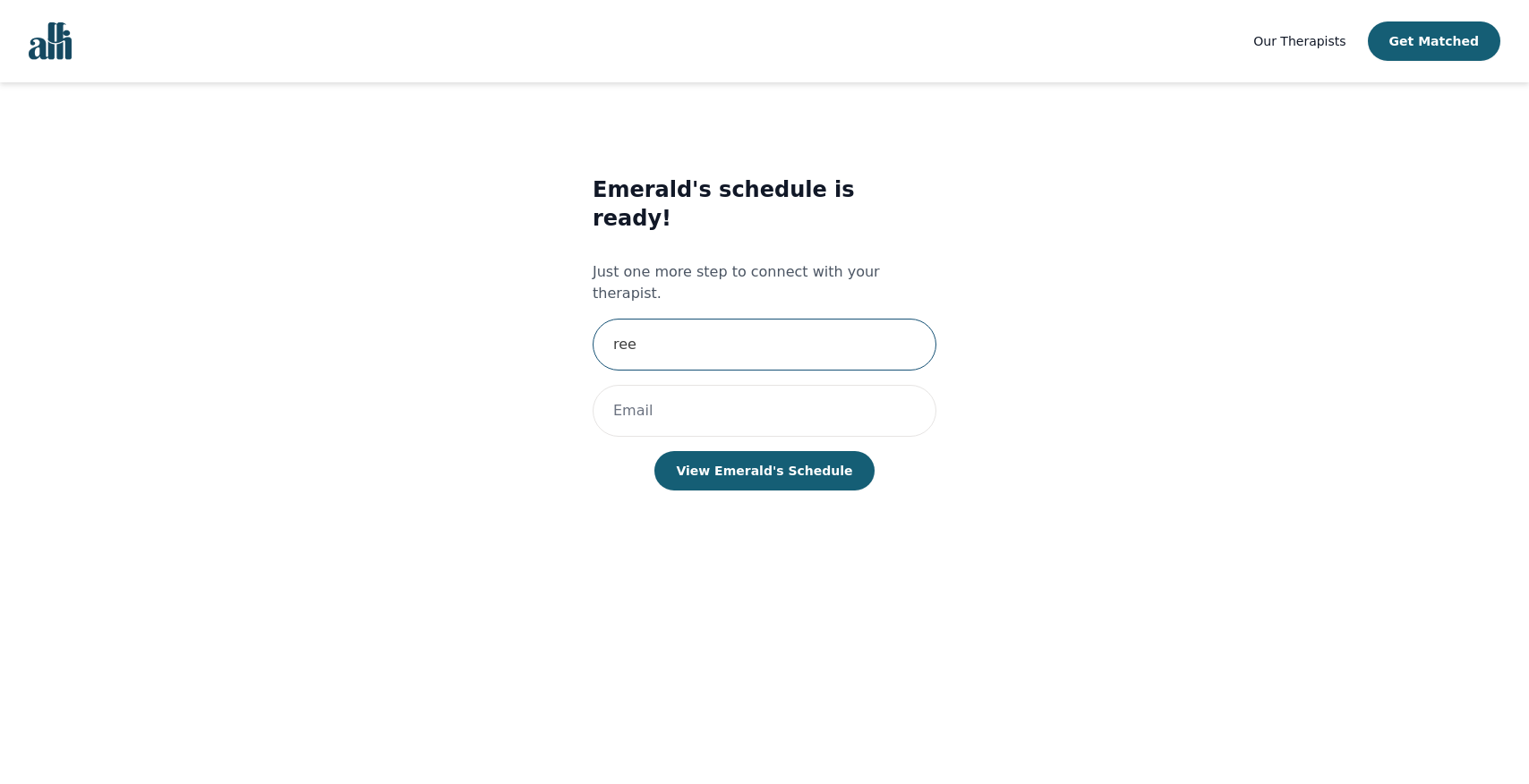
type input "ree"
drag, startPoint x: 736, startPoint y: 358, endPoint x: 546, endPoint y: 371, distance: 190.4
click at [546, 371] on div "Emerald's schedule is ready! Just one more step to connect with your therapist.…" at bounding box center [763, 350] width 735 height 408
drag, startPoint x: 740, startPoint y: 372, endPoint x: 598, endPoint y: 355, distance: 143.0
click at [598, 355] on div "Emerald's schedule is ready! Just one more step to connect with your therapist.…" at bounding box center [763, 350] width 735 height 408
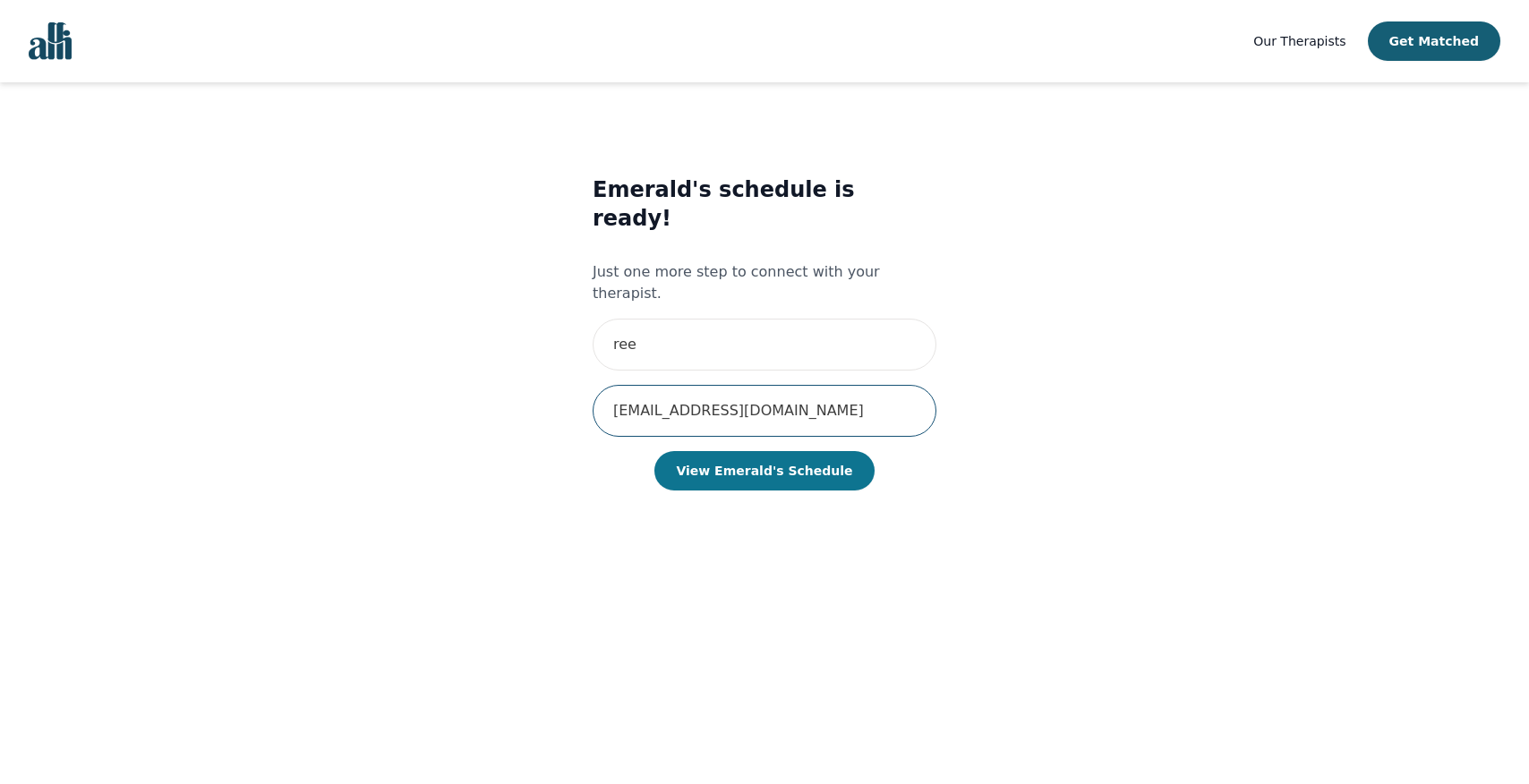
type input "[EMAIL_ADDRESS][DOMAIN_NAME]"
click at [742, 451] on button "View Emerald's Schedule" at bounding box center [764, 470] width 220 height 39
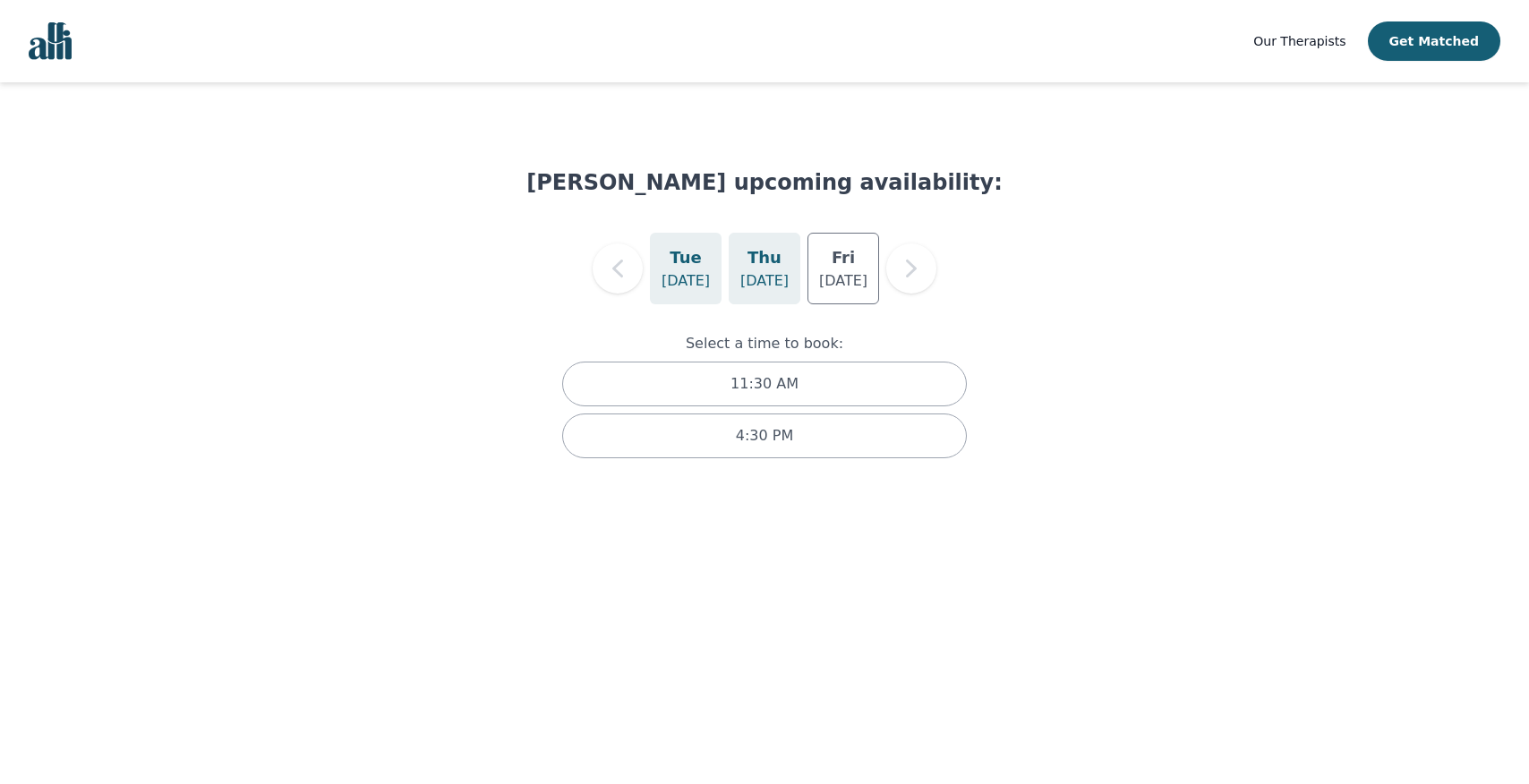
click at [770, 268] on h5 "Thu" at bounding box center [764, 257] width 34 height 25
click at [842, 277] on p "[DATE]" at bounding box center [843, 280] width 48 height 21
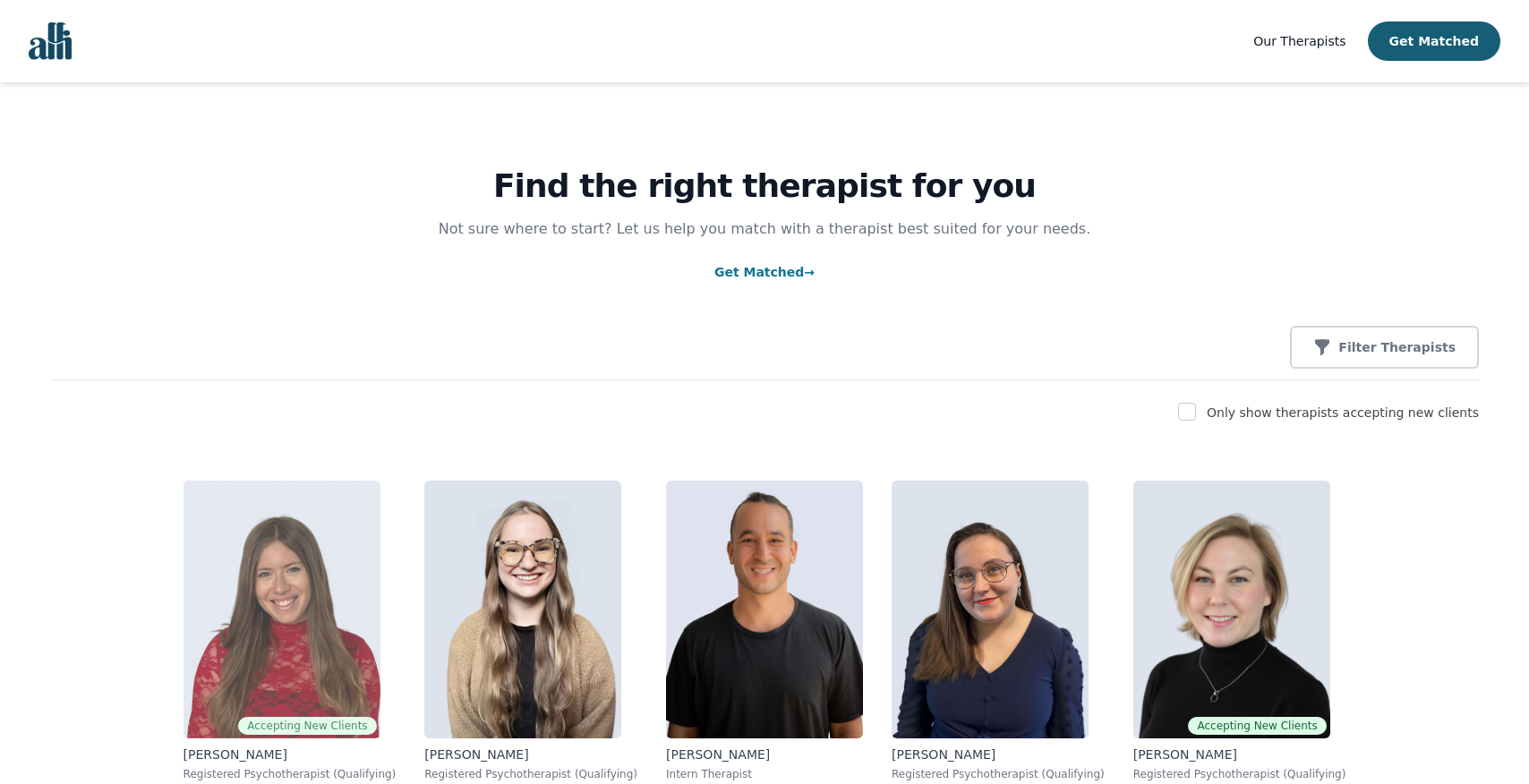
click at [225, 609] on img at bounding box center [282, 609] width 197 height 258
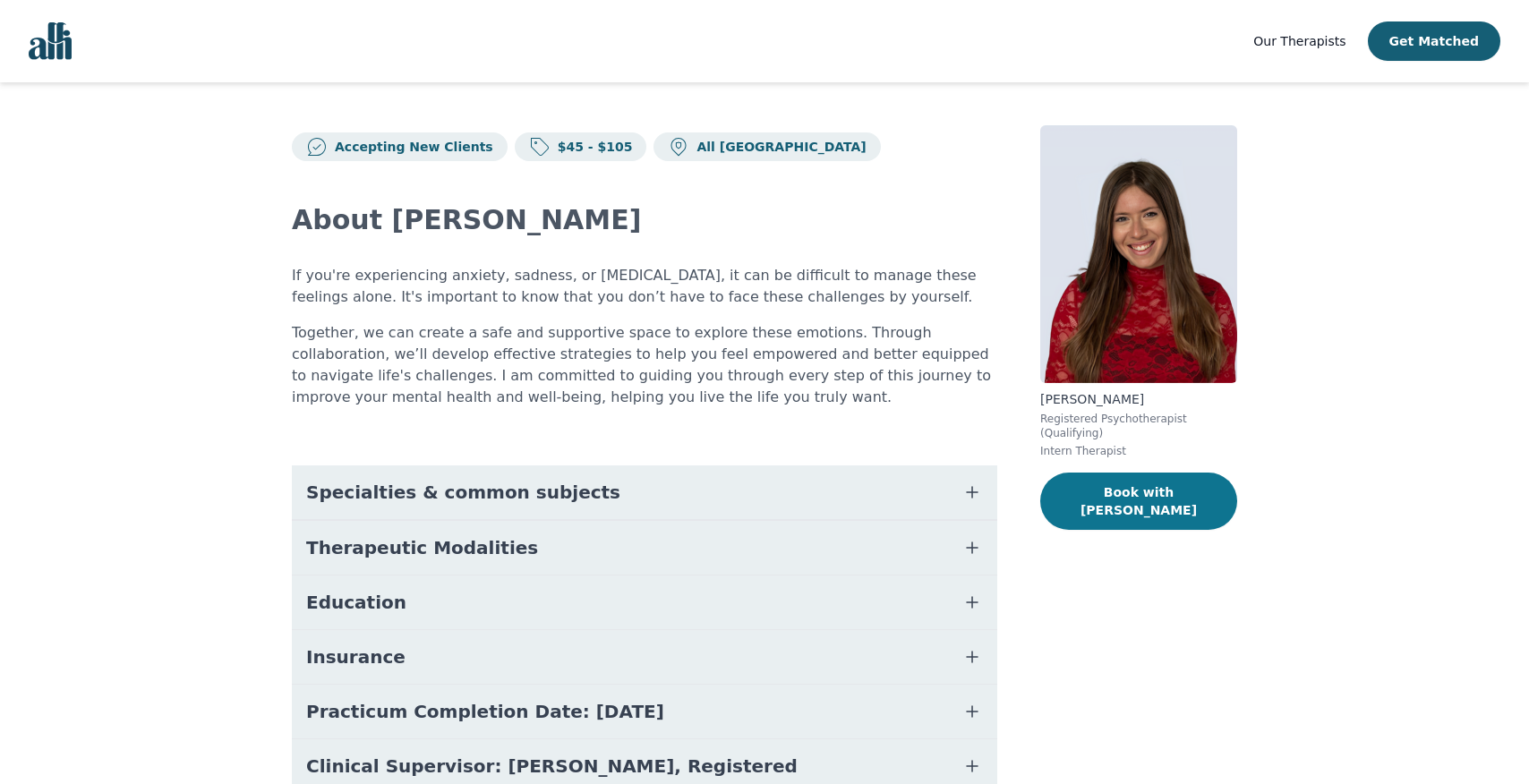
click at [1082, 489] on button "Book with [PERSON_NAME]" at bounding box center [1138, 501] width 197 height 58
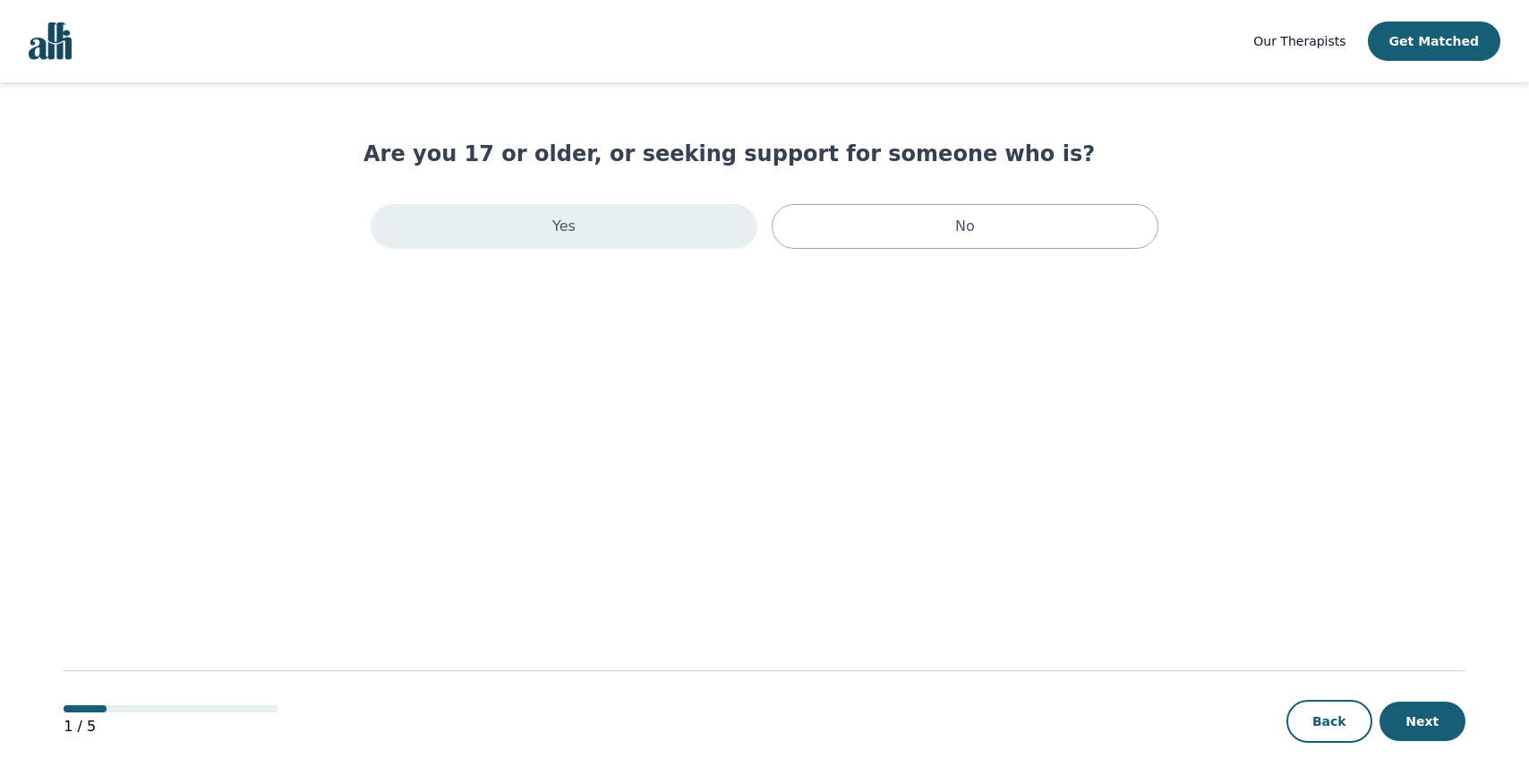
click at [673, 222] on div "Yes" at bounding box center [564, 226] width 387 height 45
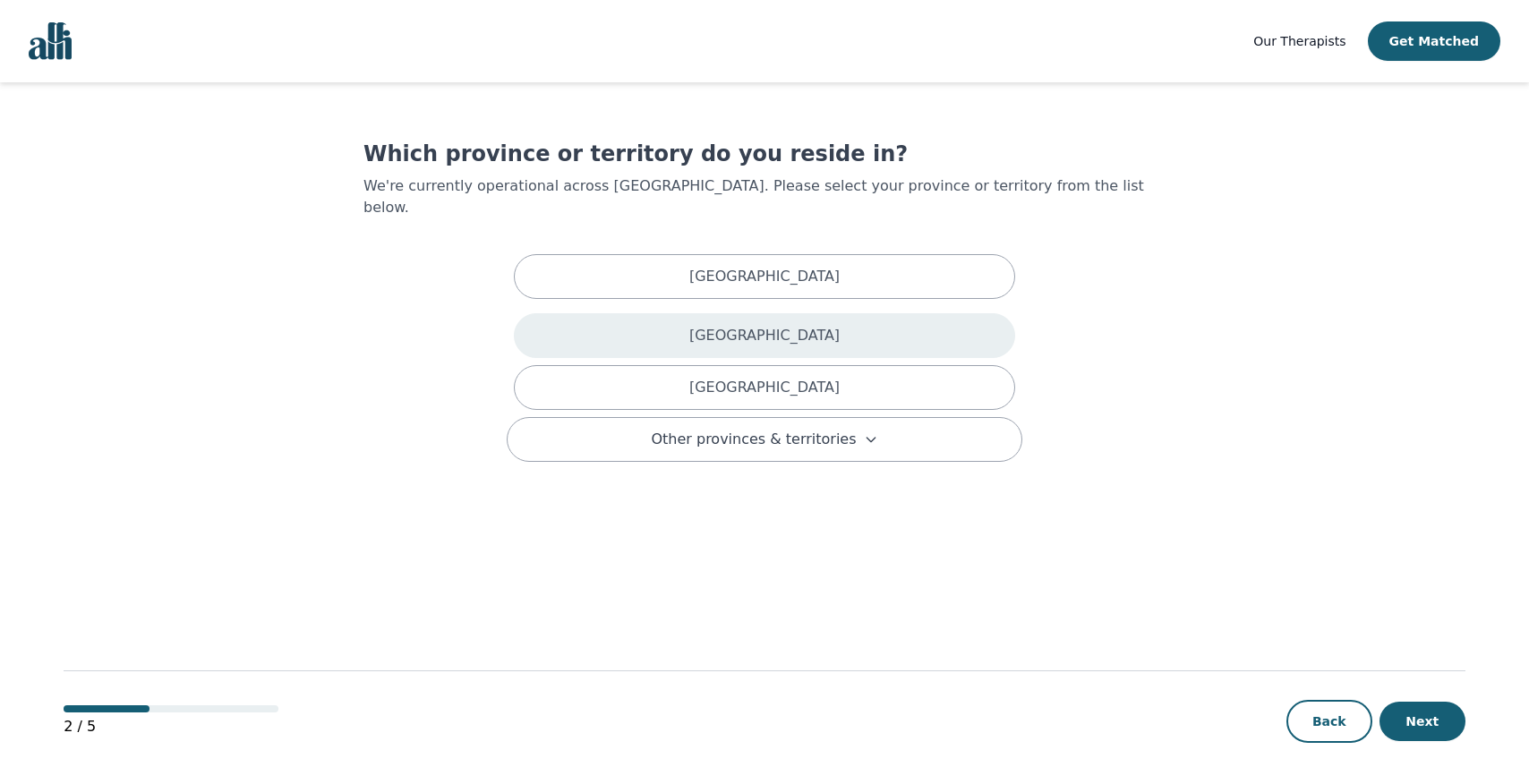
click at [680, 313] on div "[GEOGRAPHIC_DATA]" at bounding box center [765, 335] width 501 height 45
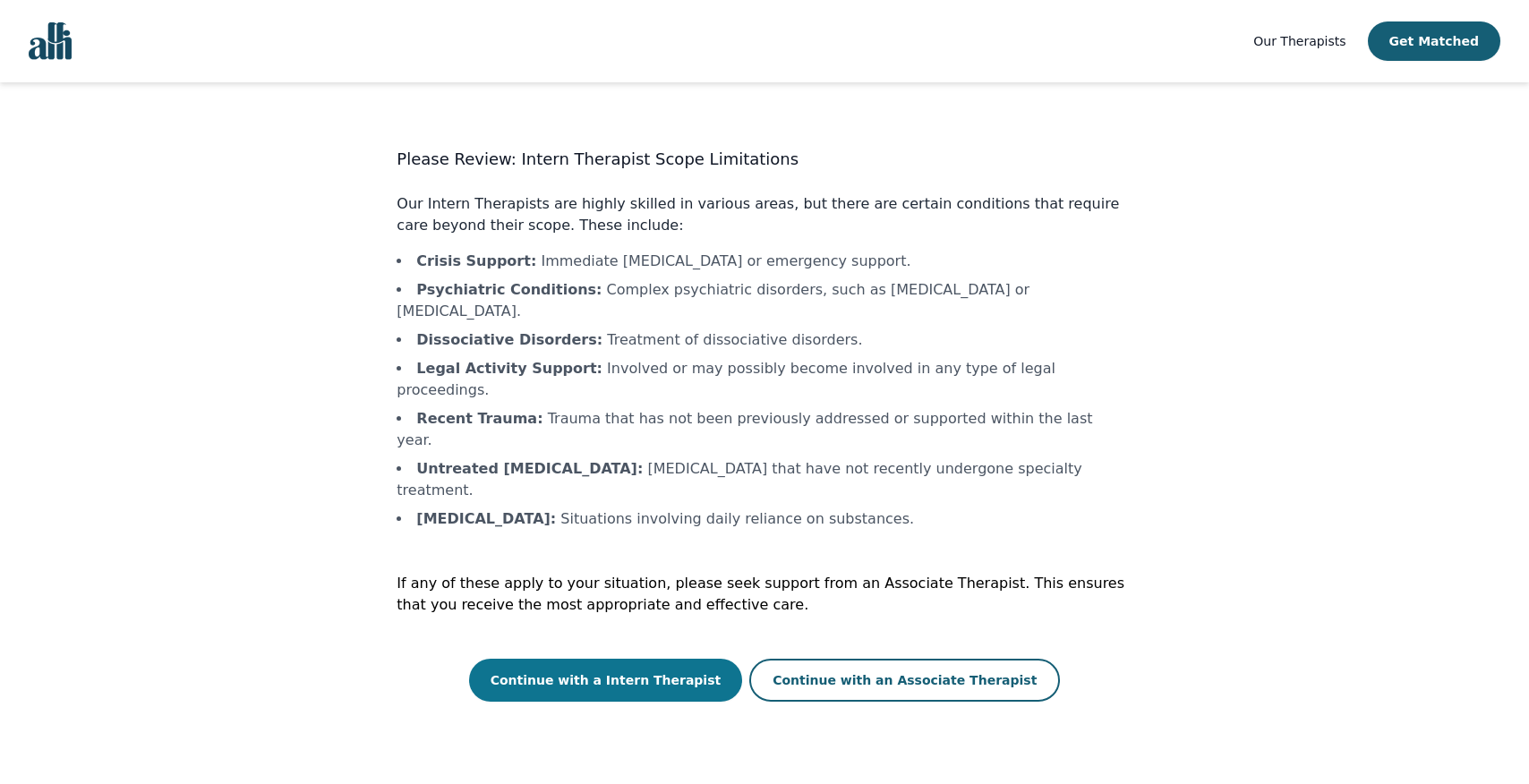
click at [625, 659] on button "Continue with a Intern Therapist" at bounding box center [606, 680] width 274 height 43
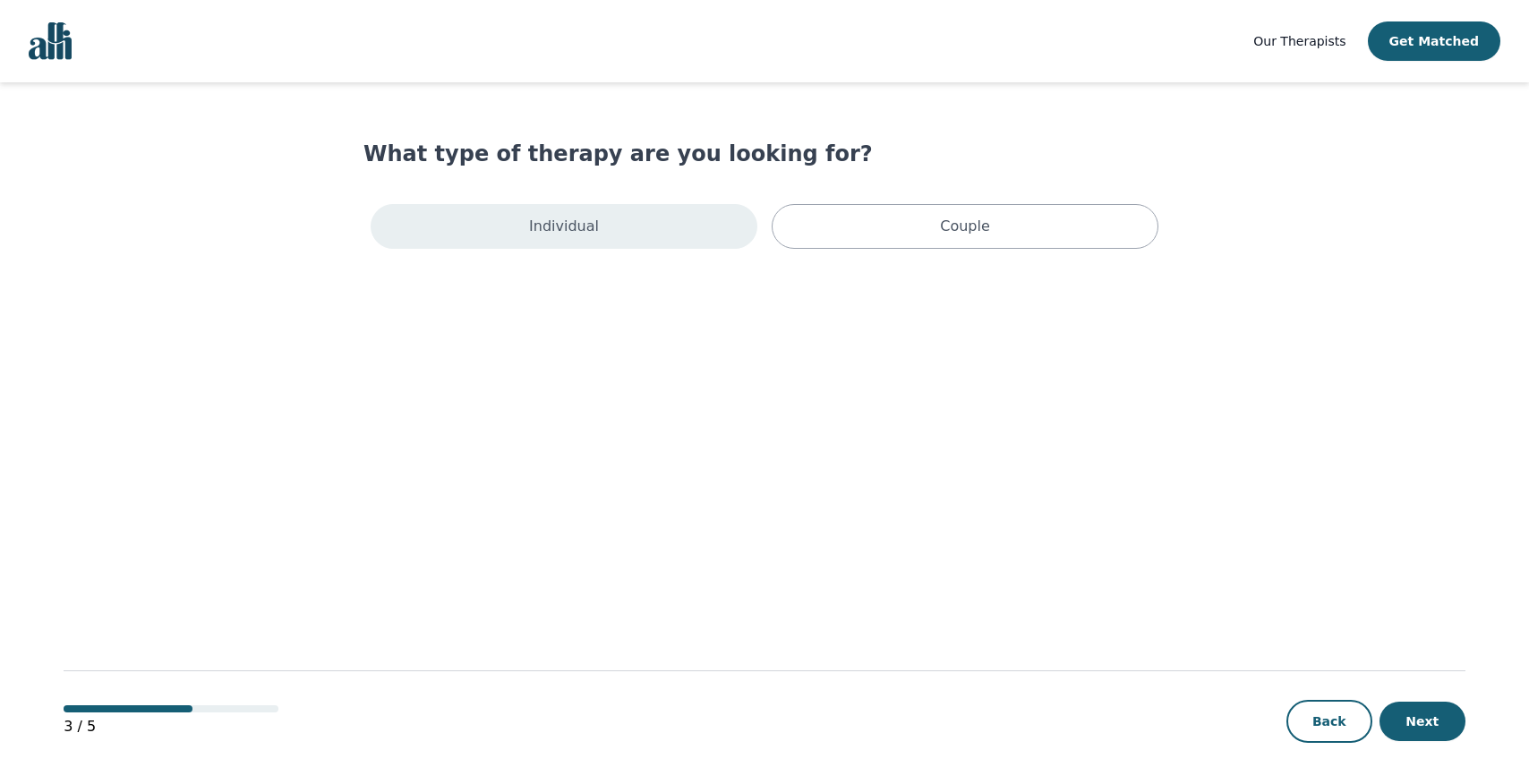
click at [589, 236] on p "Individual" at bounding box center [564, 226] width 70 height 21
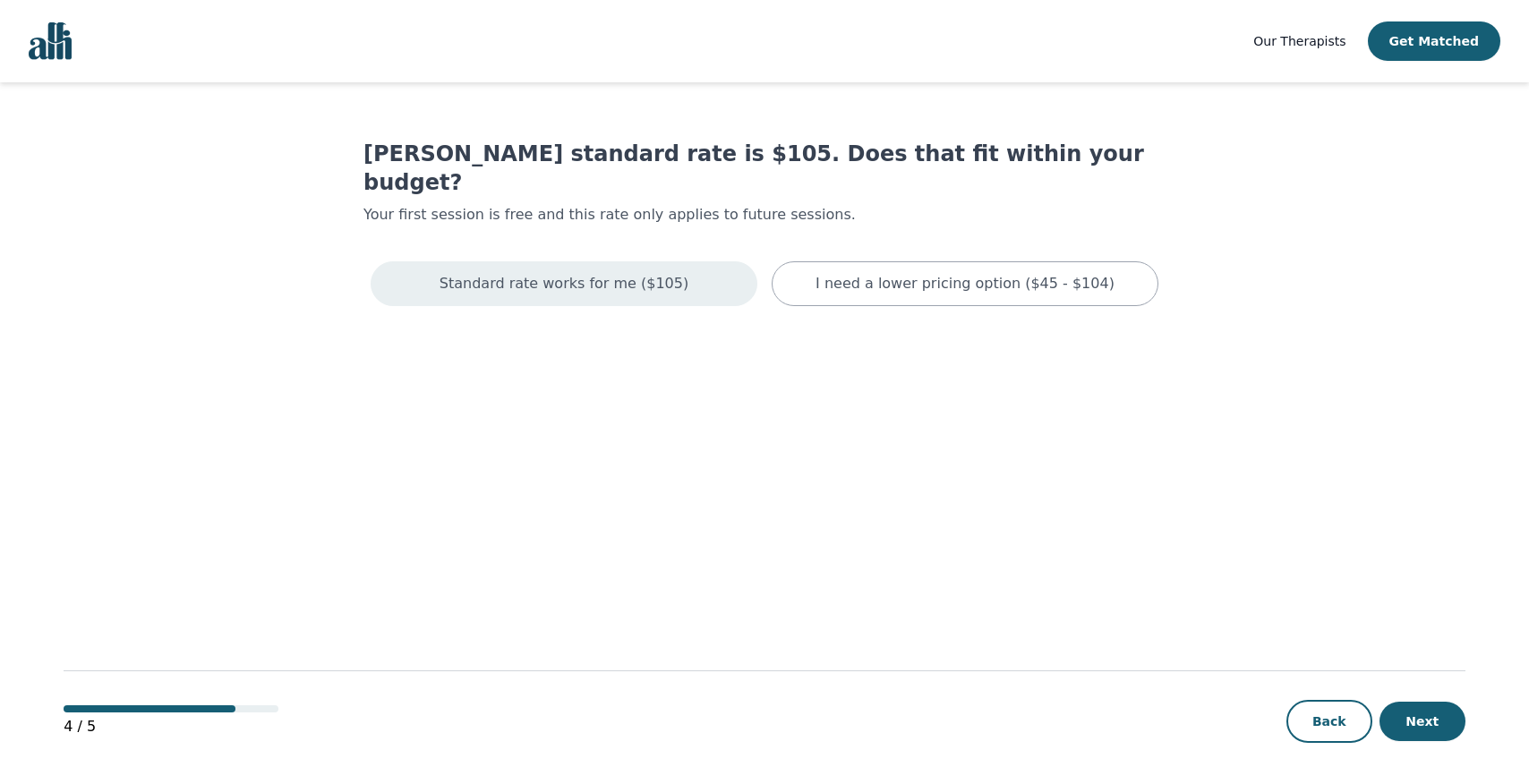
click at [595, 273] on p "Standard rate works for me ($105)" at bounding box center [564, 283] width 249 height 21
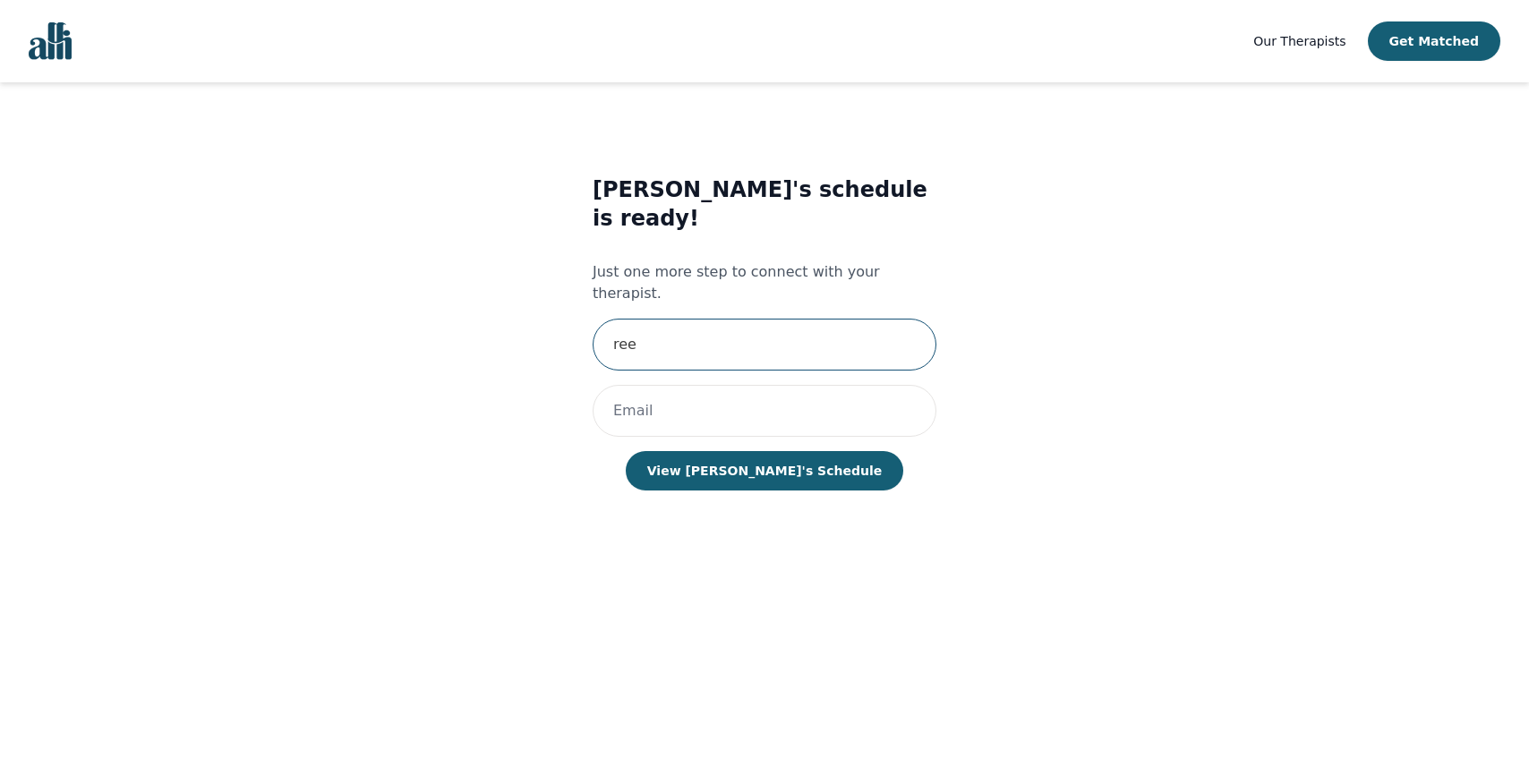
type input "ree"
paste input "[EMAIL_ADDRESS][DOMAIN_NAME]"
type input "[EMAIL_ADDRESS][DOMAIN_NAME]"
click at [763, 451] on button "View [PERSON_NAME]'s Schedule" at bounding box center [764, 470] width 277 height 39
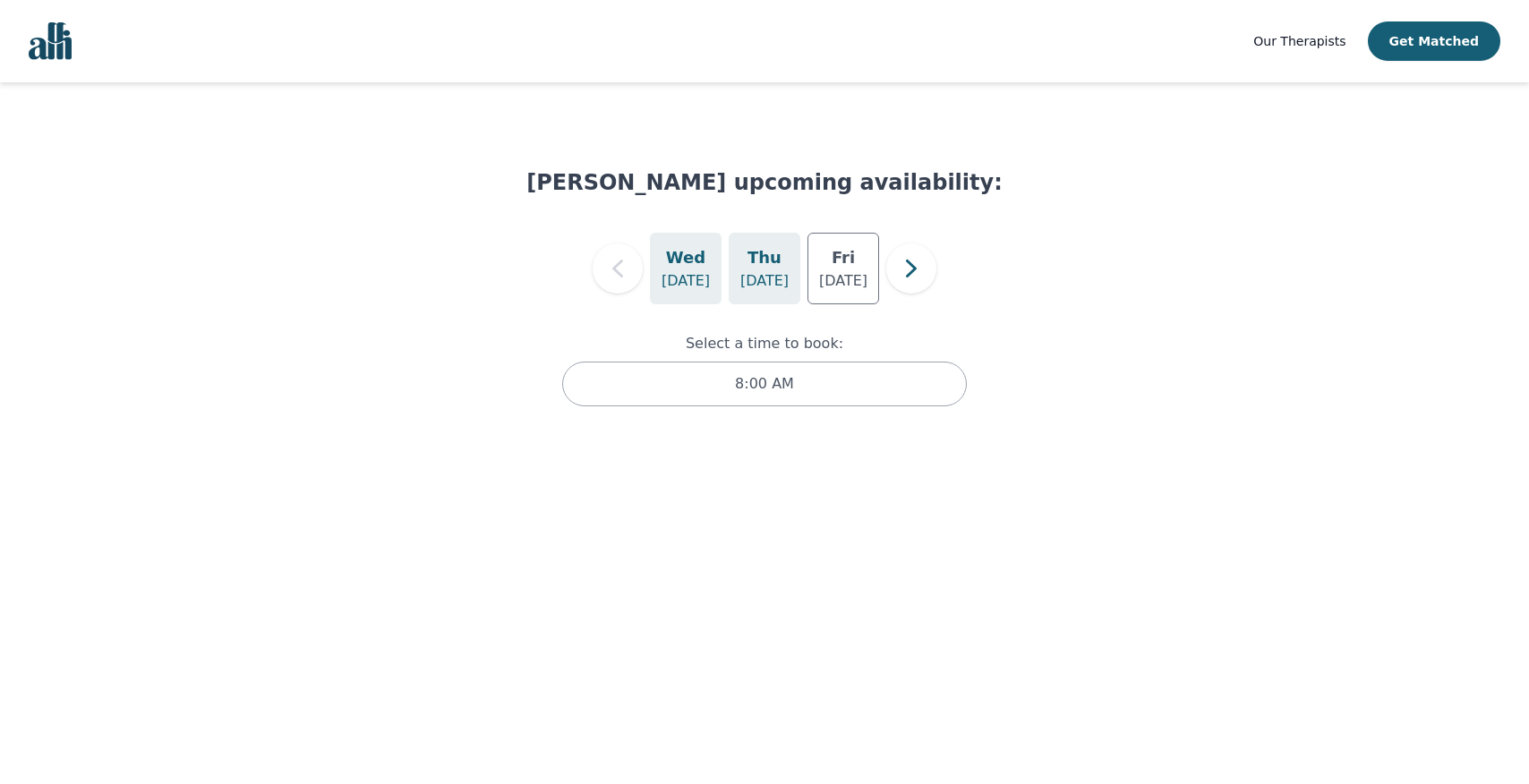
click at [753, 288] on p "[DATE]" at bounding box center [764, 280] width 48 height 21
click at [863, 263] on div "[DATE]" at bounding box center [843, 268] width 71 height 71
click at [914, 276] on icon "button" at bounding box center [910, 268] width 36 height 36
click at [776, 278] on p "[DATE]" at bounding box center [764, 280] width 48 height 21
click at [825, 278] on p "[DATE]" at bounding box center [843, 280] width 48 height 21
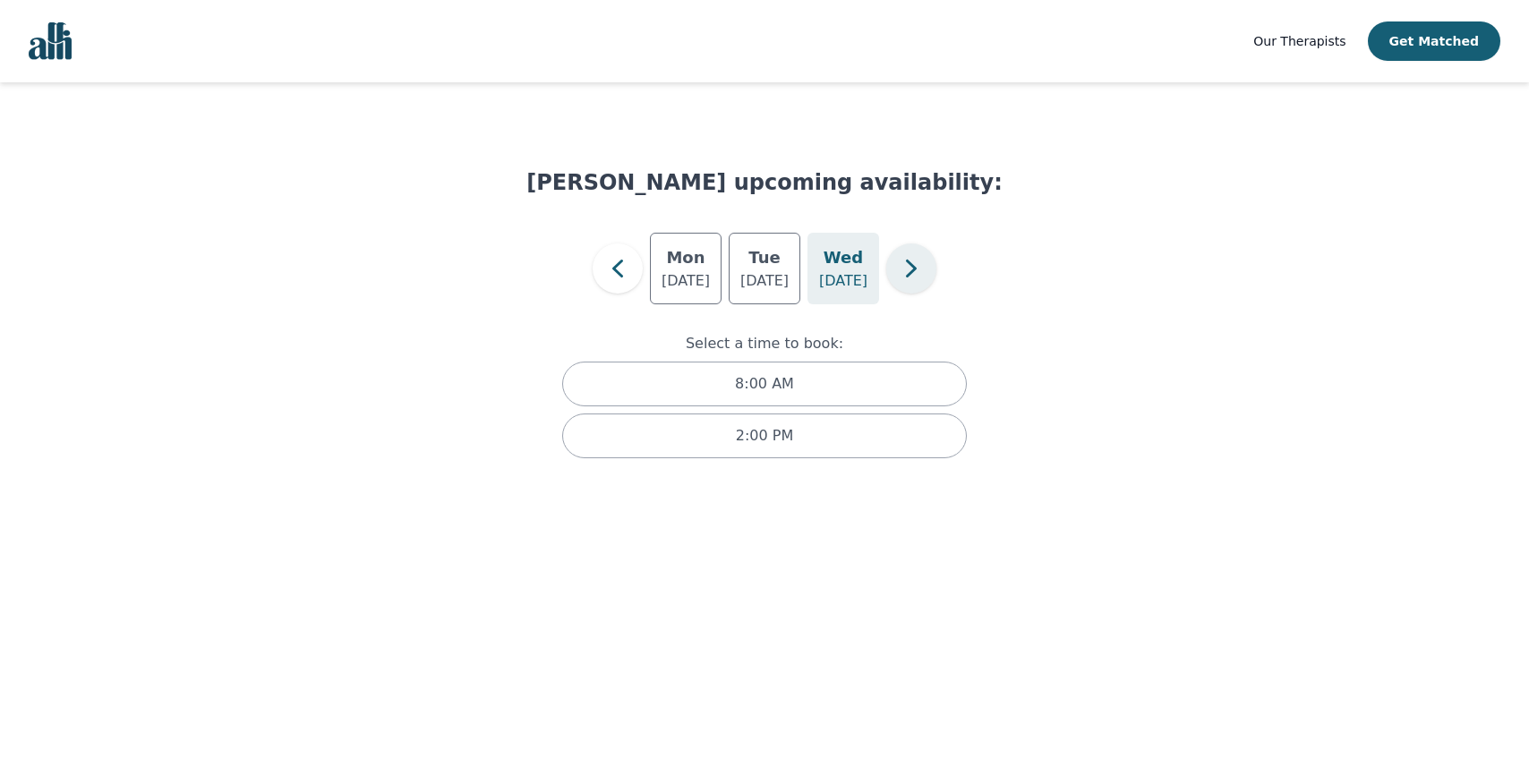
click at [899, 273] on icon "button" at bounding box center [910, 268] width 36 height 36
click at [766, 277] on p "[DATE]" at bounding box center [764, 280] width 48 height 21
click at [832, 279] on p "[DATE]" at bounding box center [843, 280] width 48 height 21
click at [901, 277] on icon "button" at bounding box center [910, 268] width 36 height 36
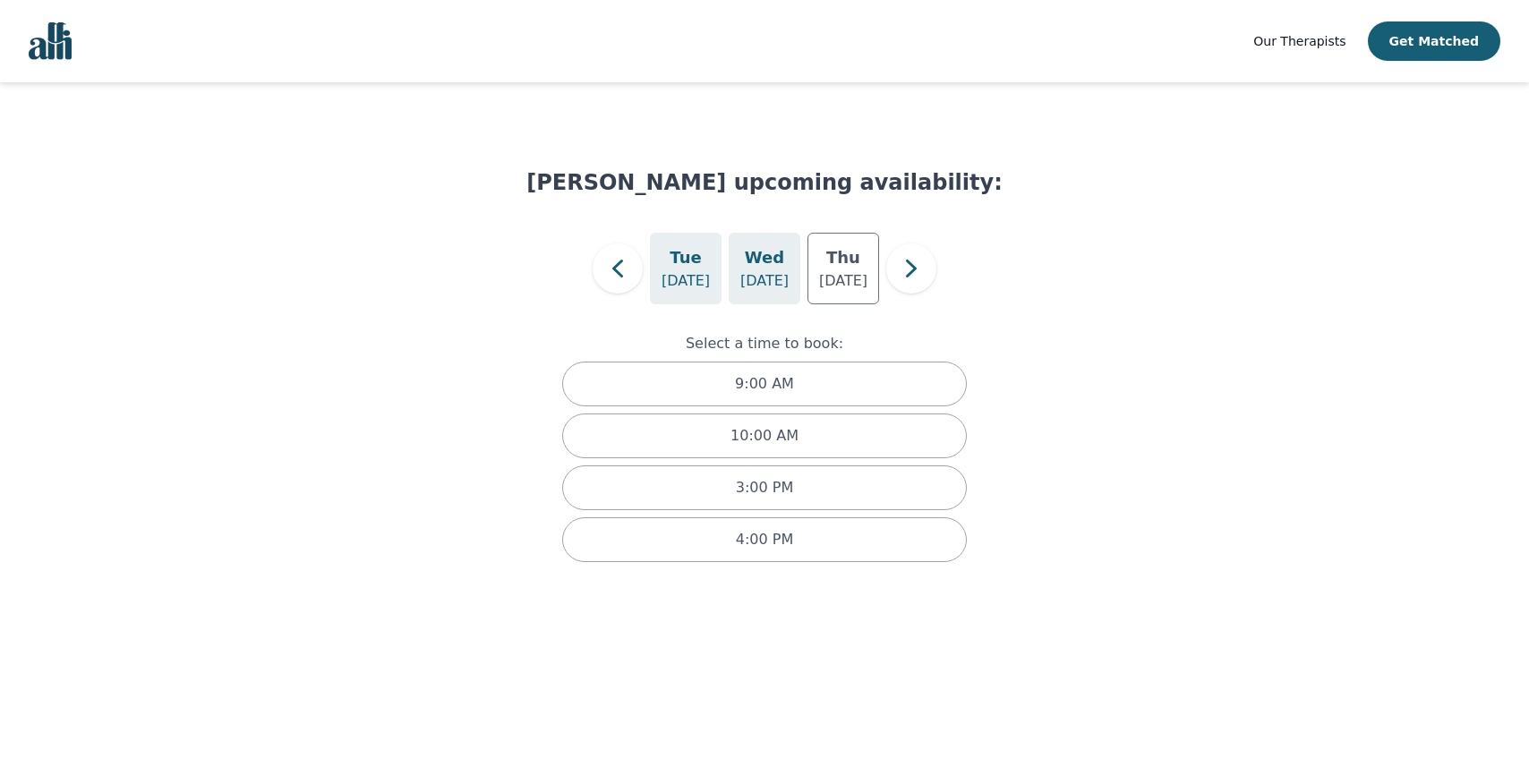
click at [772, 274] on p "[DATE]" at bounding box center [764, 280] width 48 height 21
click at [835, 276] on p "[DATE]" at bounding box center [843, 280] width 48 height 21
click at [877, 274] on div "[DATE]" at bounding box center [843, 268] width 71 height 71
click at [909, 273] on icon "button" at bounding box center [910, 268] width 36 height 36
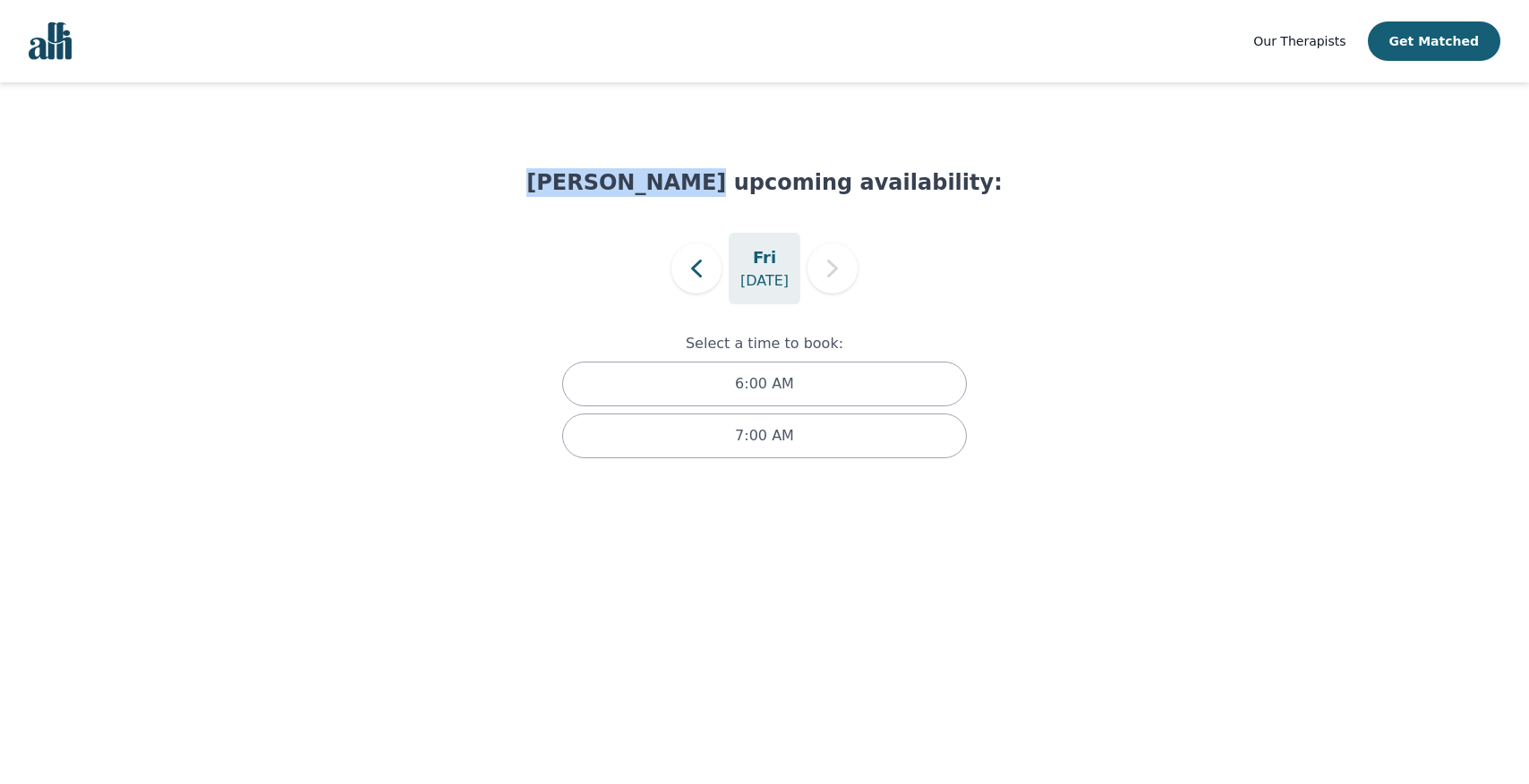
drag, startPoint x: 586, startPoint y: 182, endPoint x: 712, endPoint y: 184, distance: 126.0
click at [712, 184] on h1 "[PERSON_NAME] upcoming availability:" at bounding box center [764, 182] width 476 height 28
copy h1 "[PERSON_NAME]"
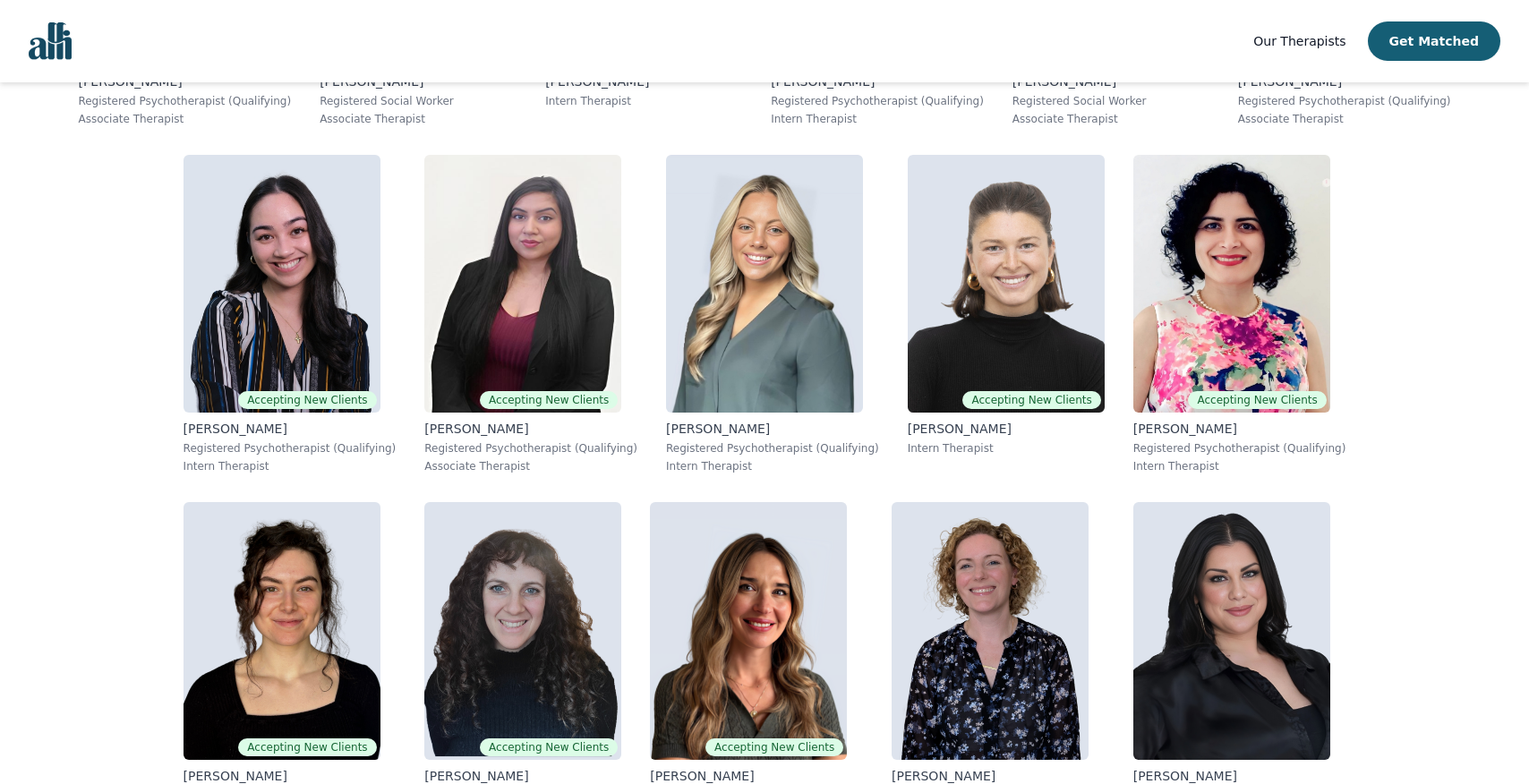
scroll to position [2491, 0]
